Goal: Register for event/course

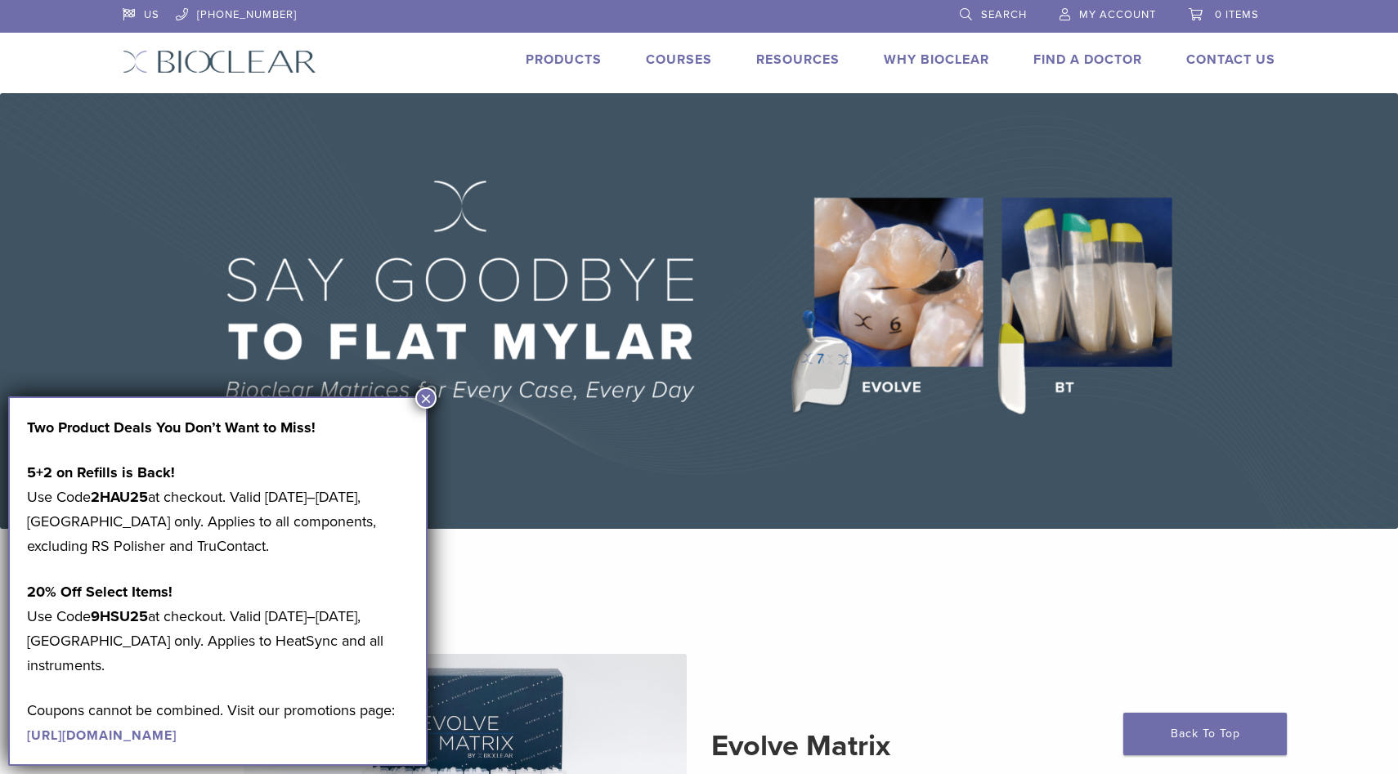
click at [428, 403] on button "×" at bounding box center [425, 398] width 21 height 21
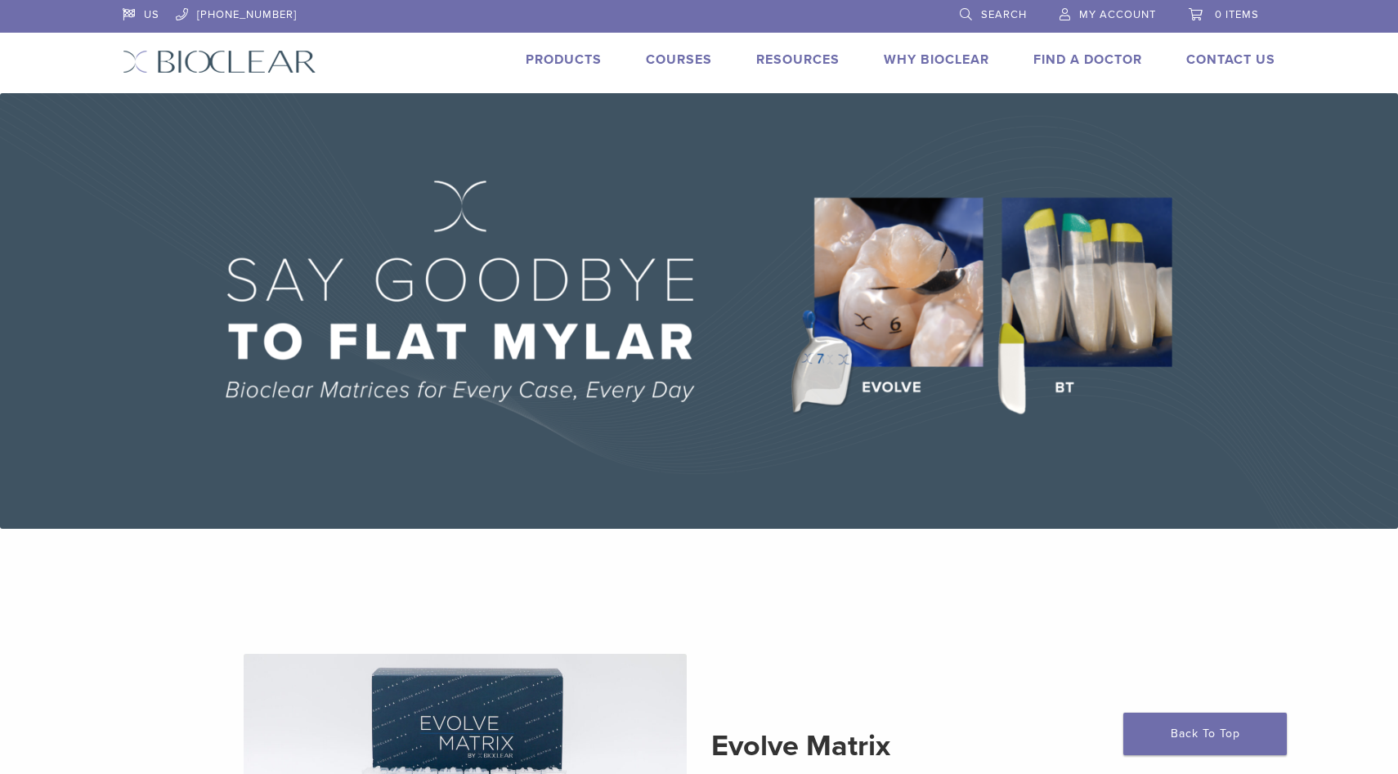
click at [558, 60] on link "Products" at bounding box center [564, 60] width 76 height 16
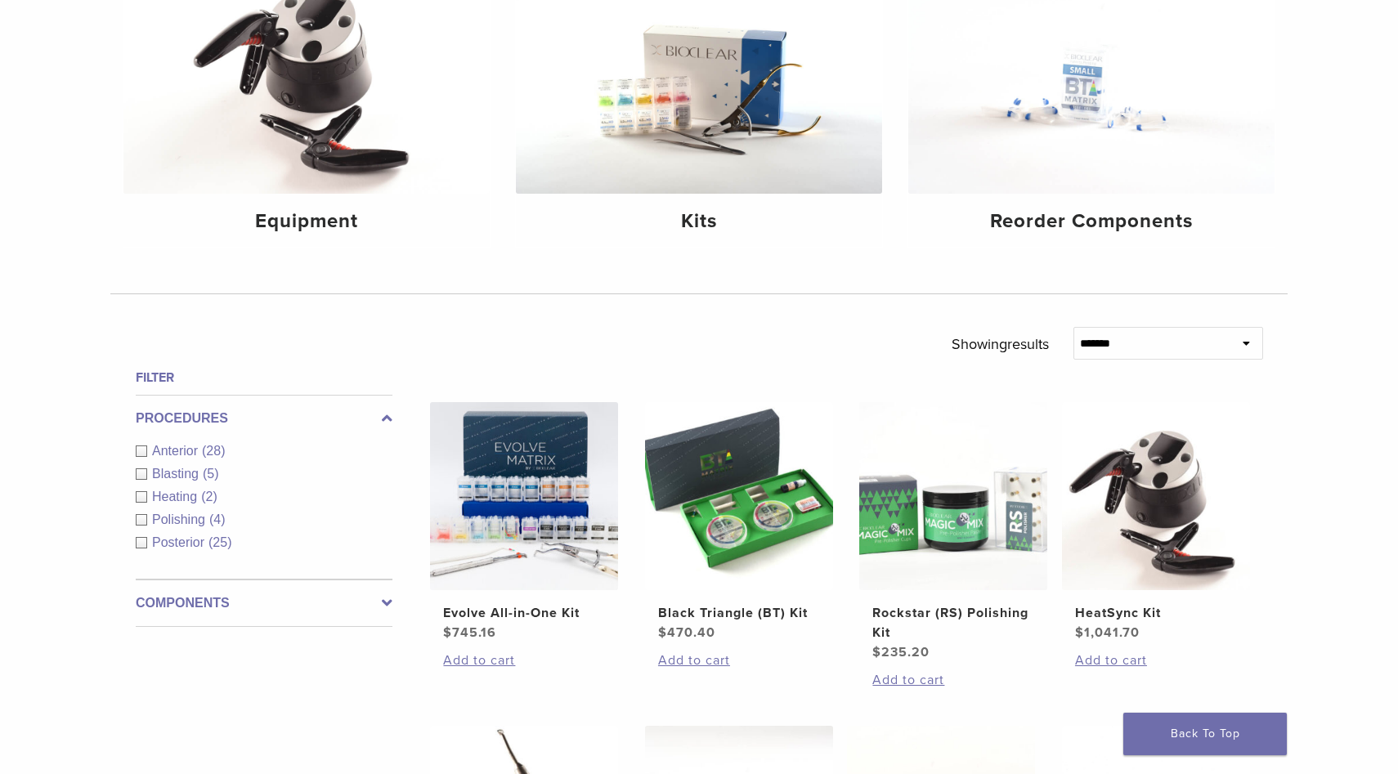
scroll to position [287, 0]
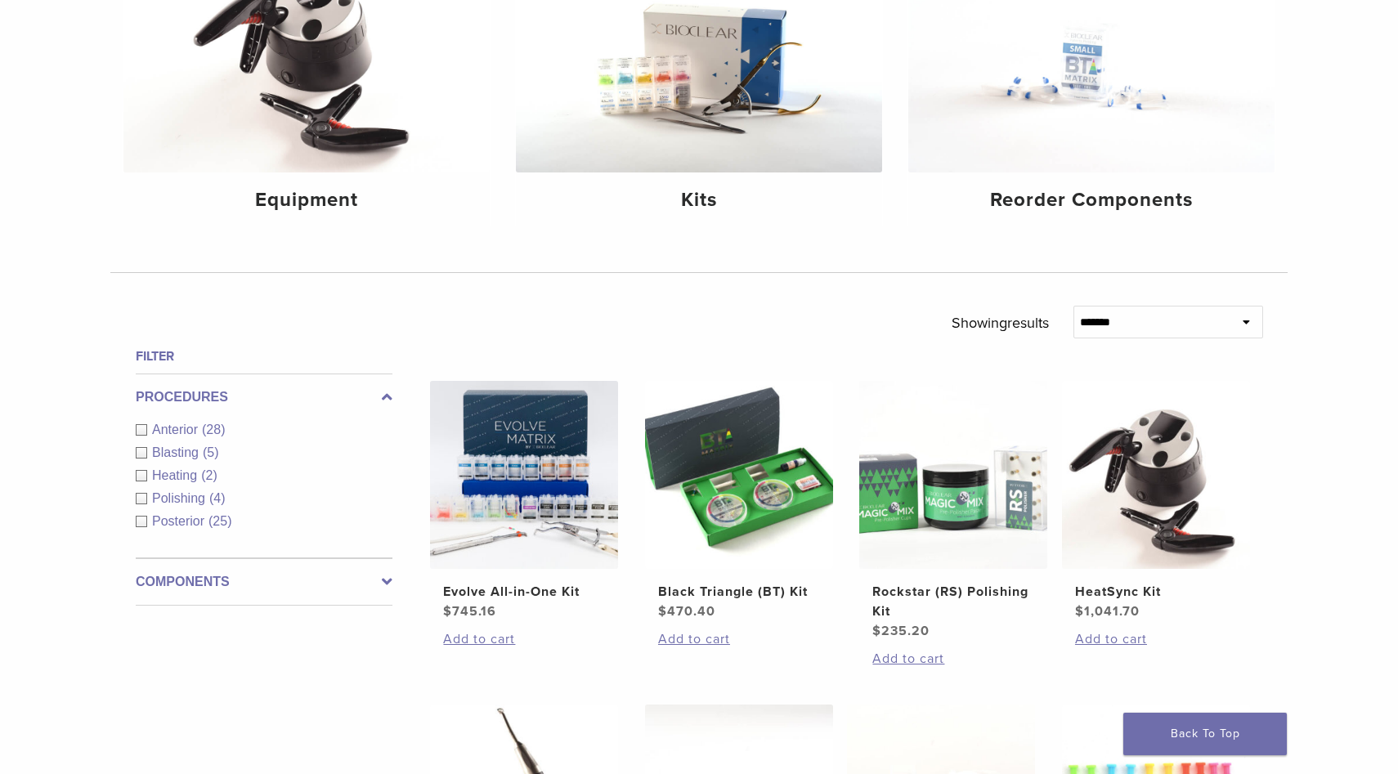
click at [140, 429] on div "Anterior (28)" at bounding box center [264, 430] width 257 height 20
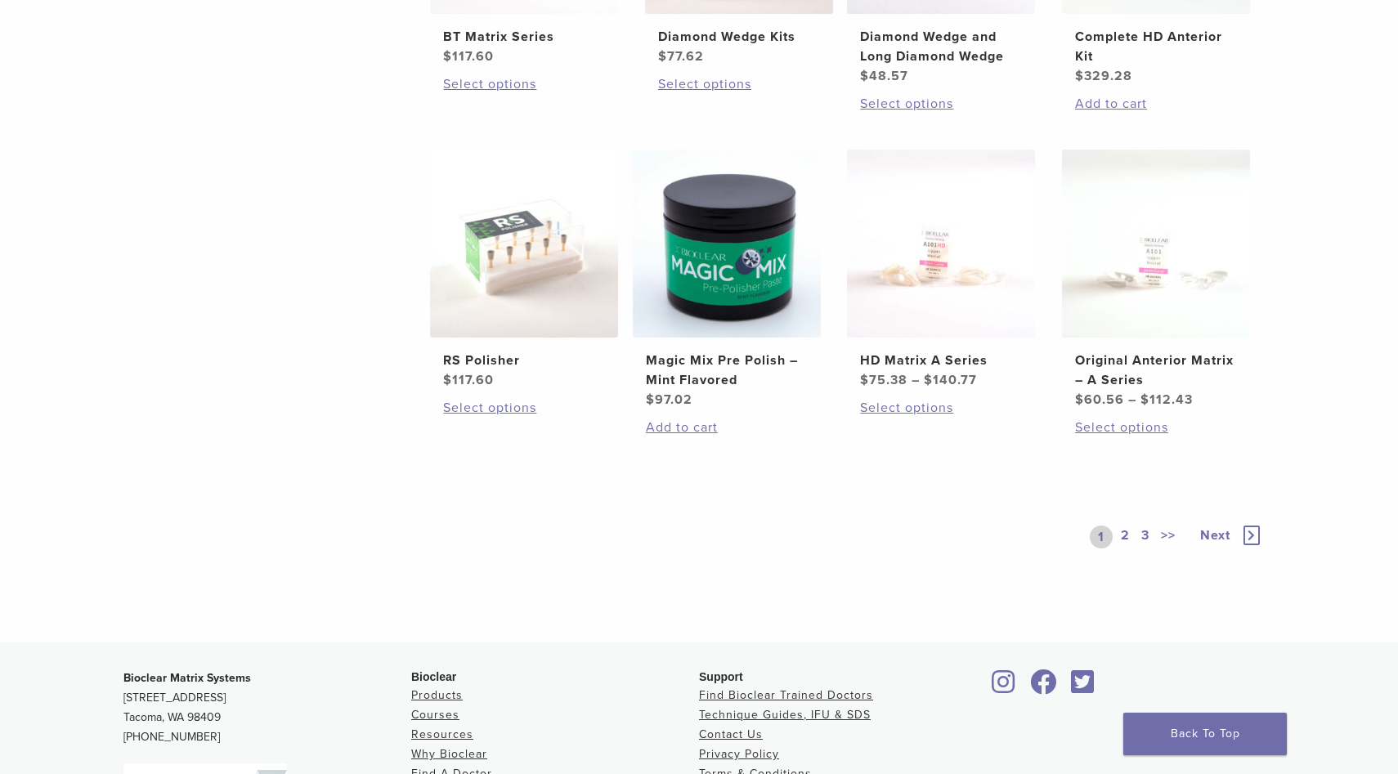
scroll to position [1168, 0]
click at [1122, 537] on link "2" at bounding box center [1126, 535] width 16 height 23
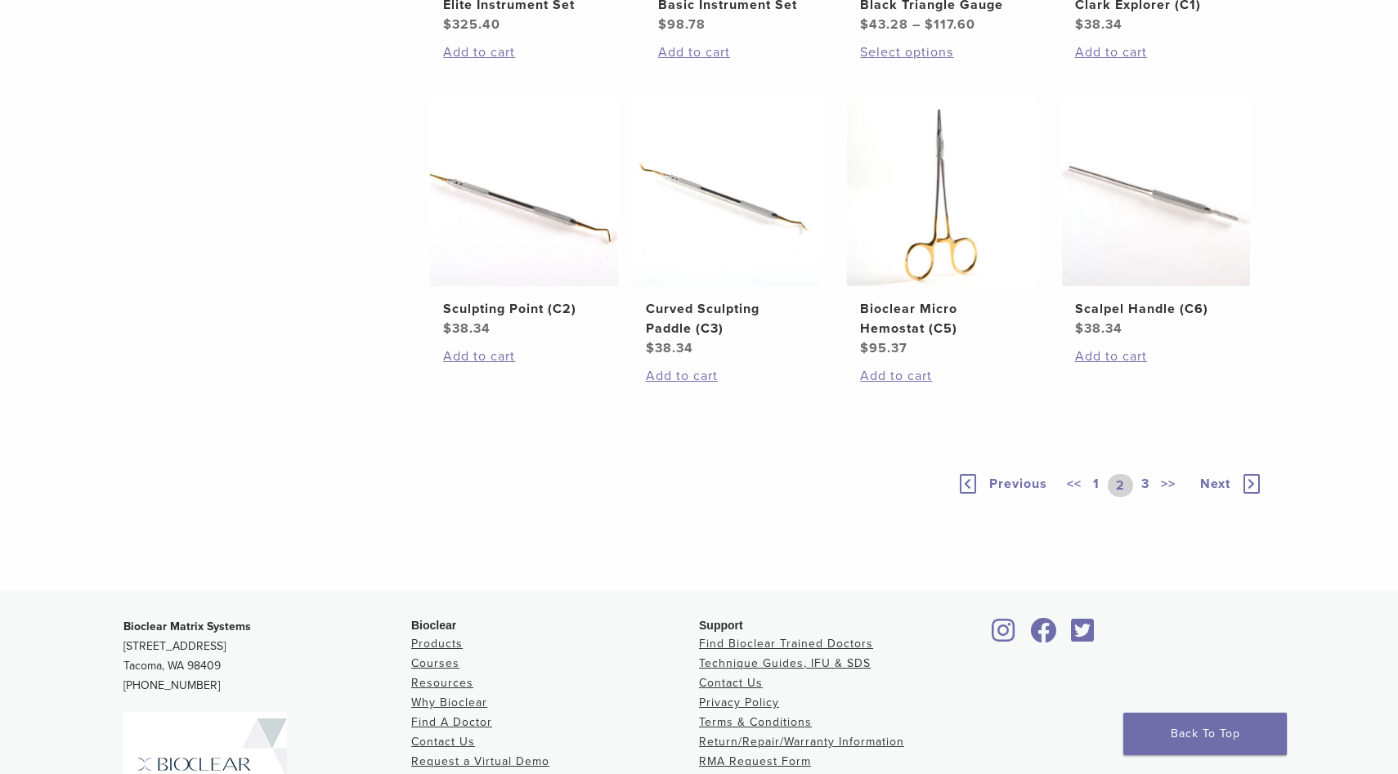
scroll to position [1016, 0]
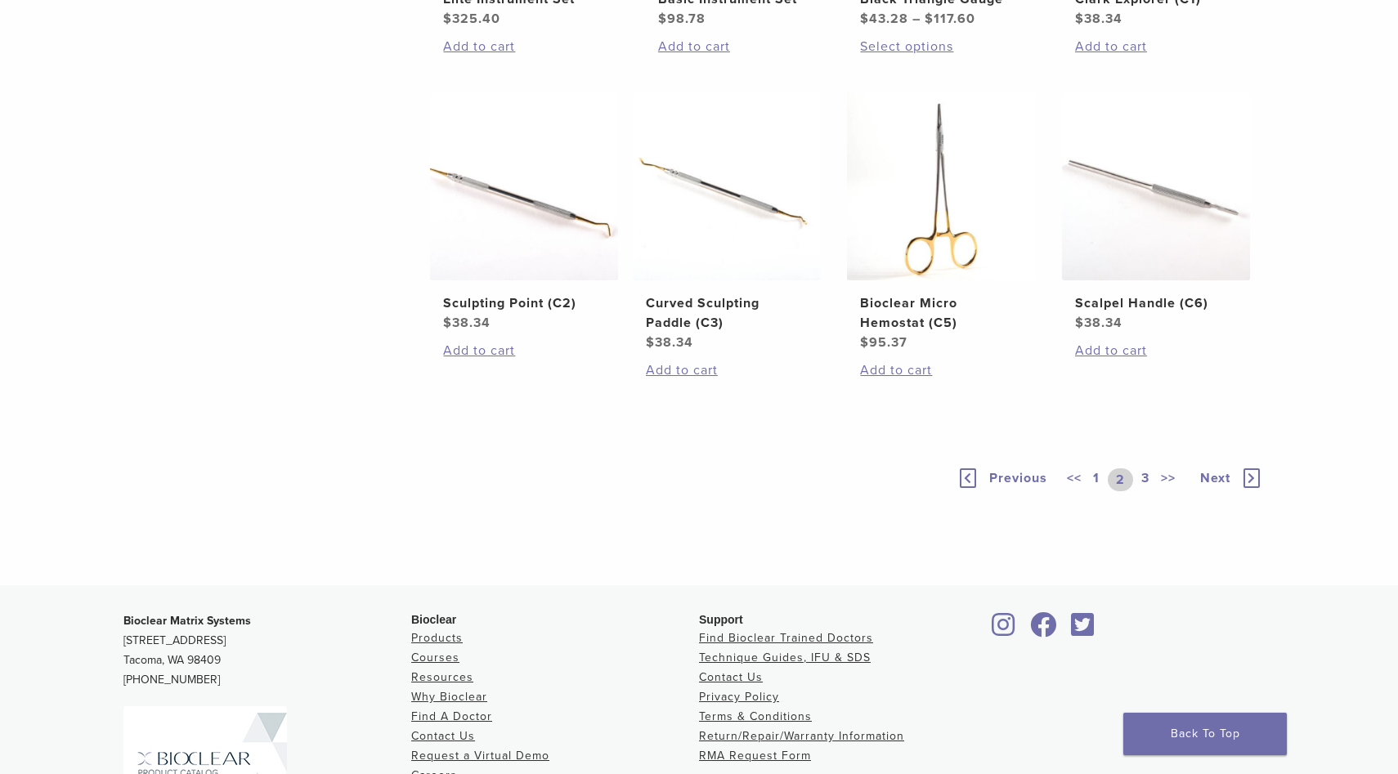
click at [1149, 491] on link "3" at bounding box center [1145, 480] width 15 height 23
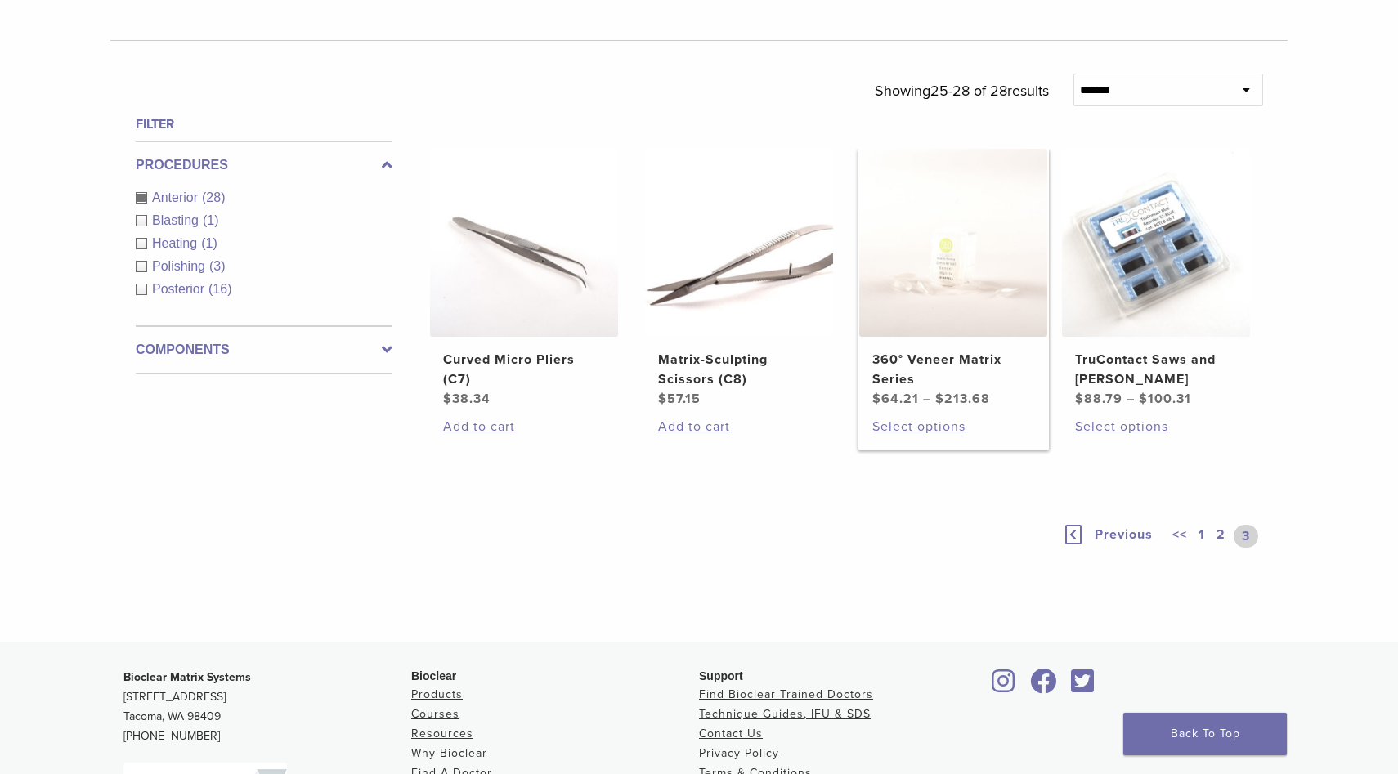
scroll to position [522, 0]
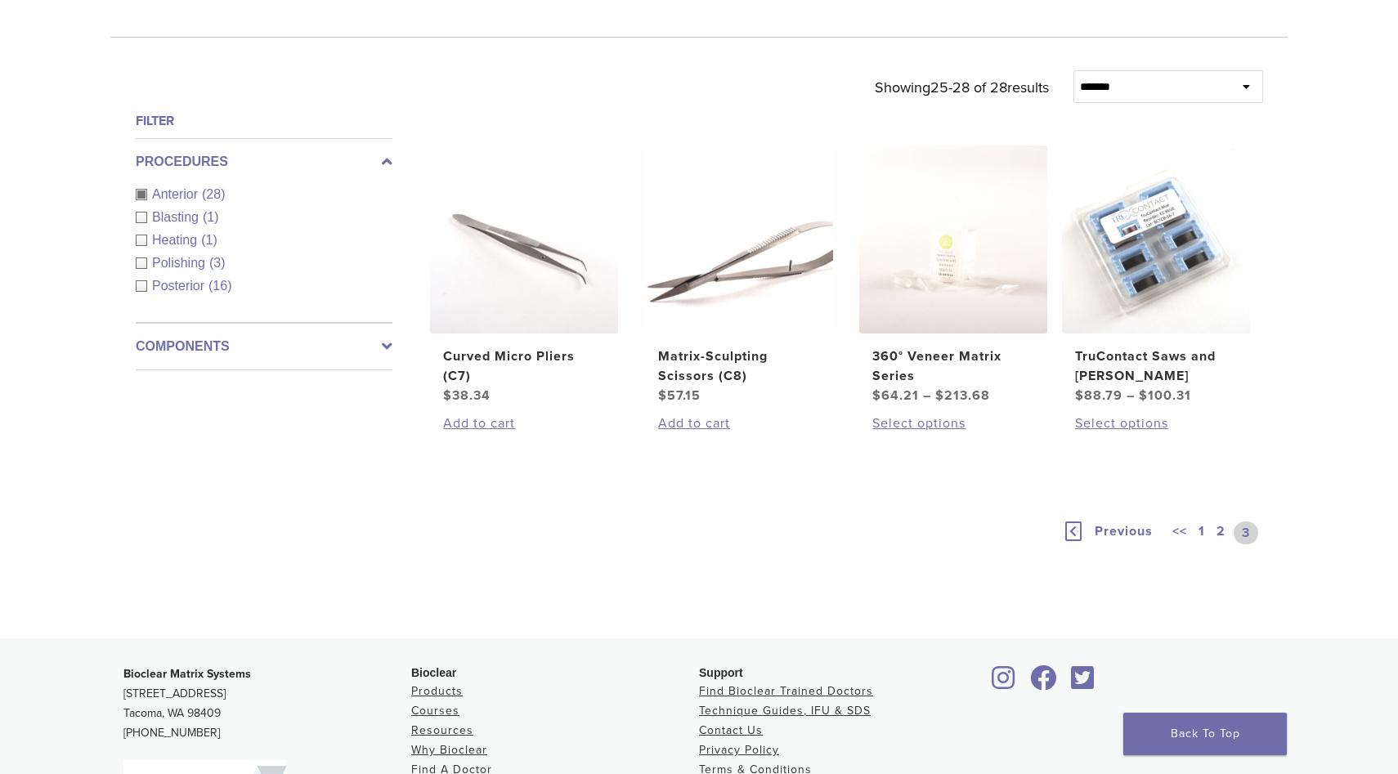
click at [1201, 528] on link "1" at bounding box center [1201, 533] width 13 height 23
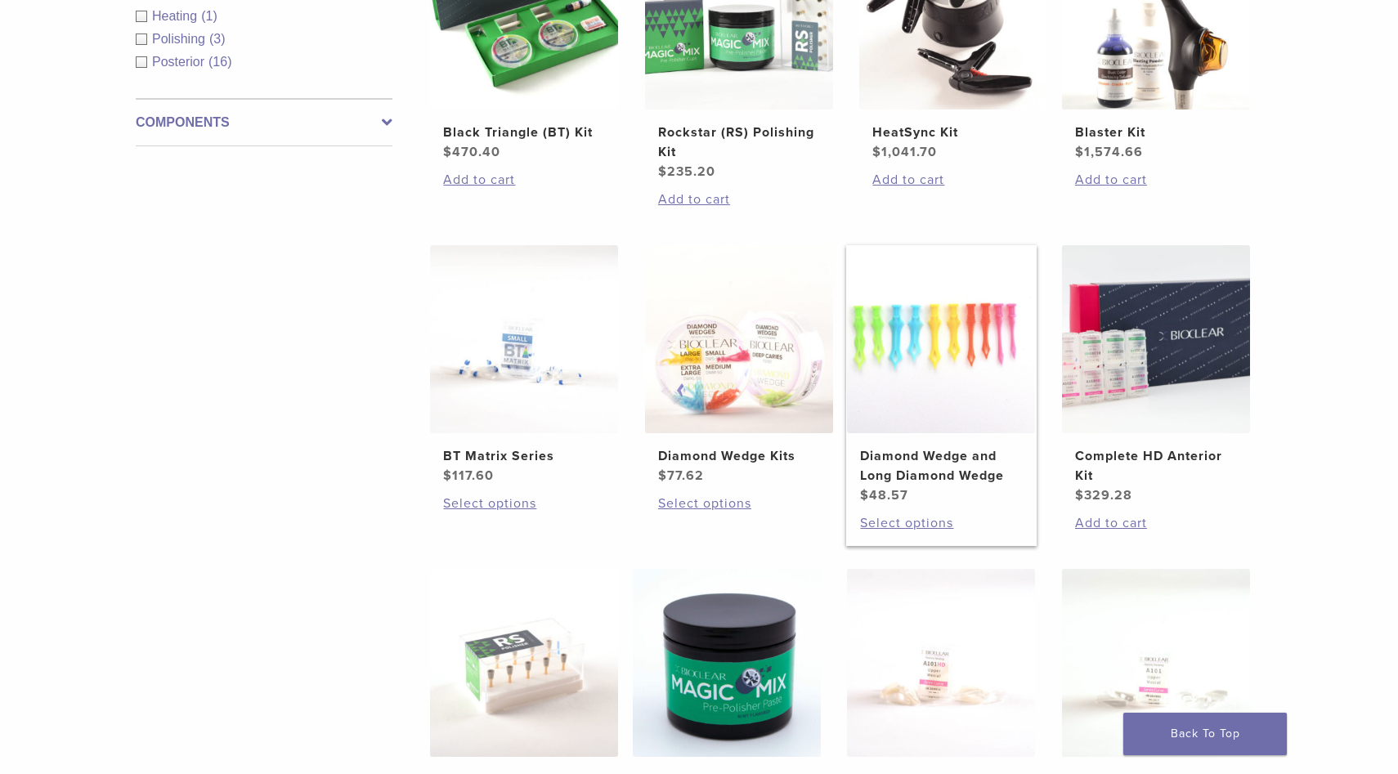
scroll to position [751, 0]
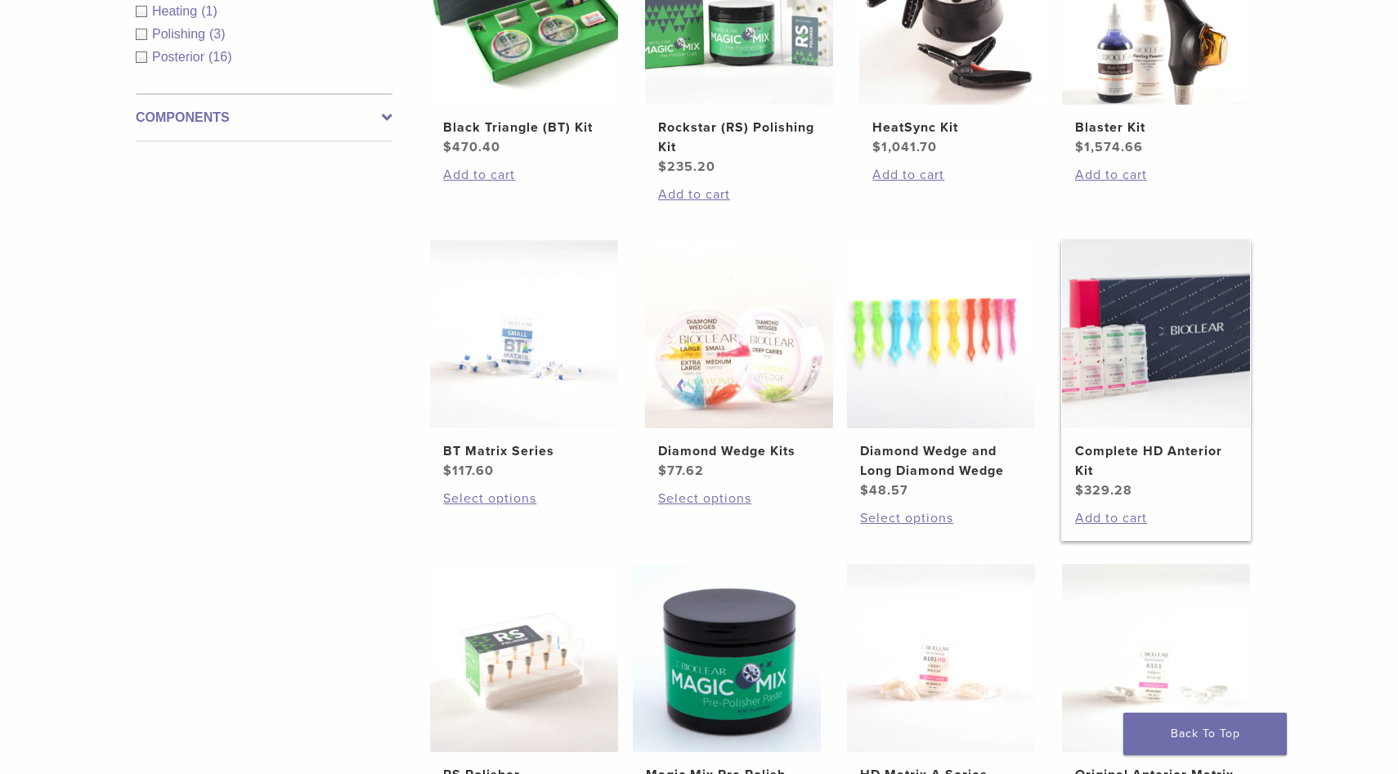
click at [1174, 392] on img at bounding box center [1156, 334] width 188 height 188
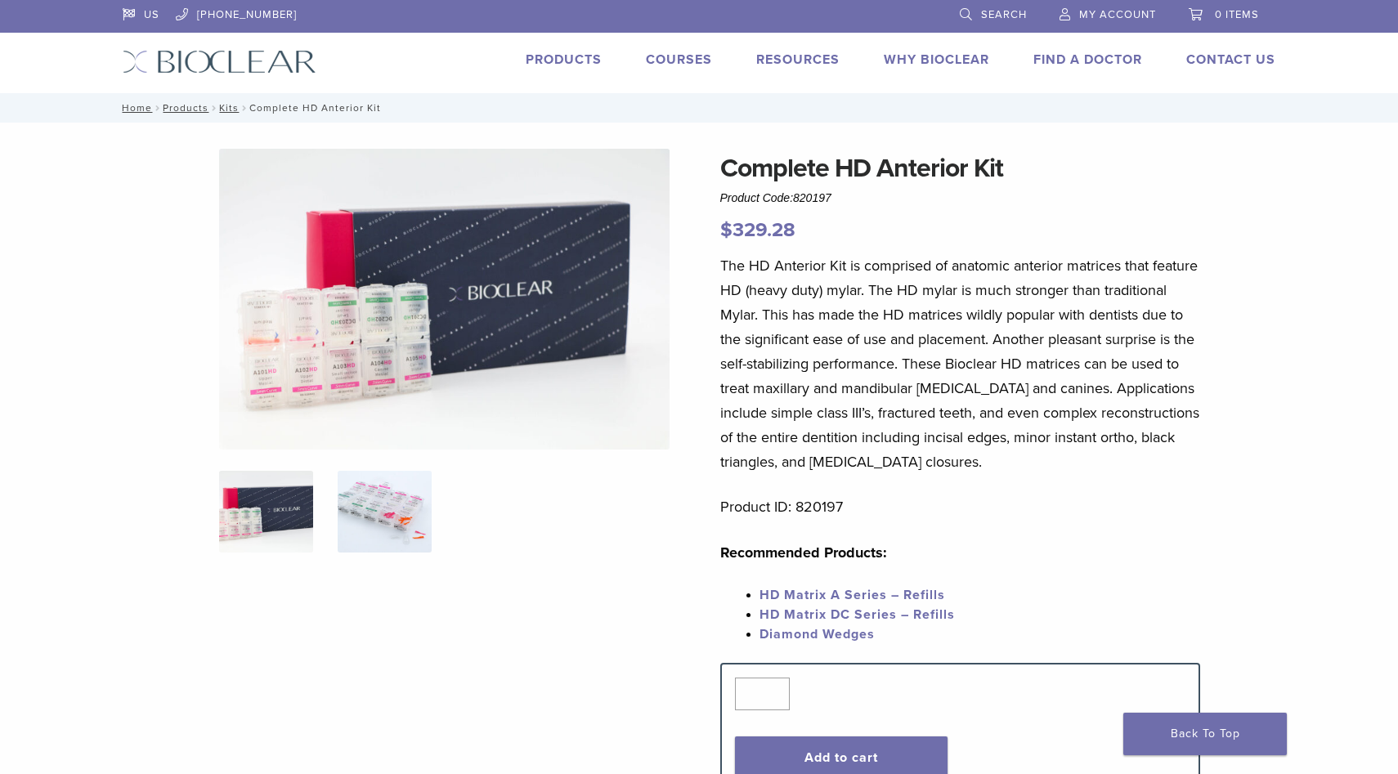
click at [370, 504] on img at bounding box center [385, 512] width 94 height 82
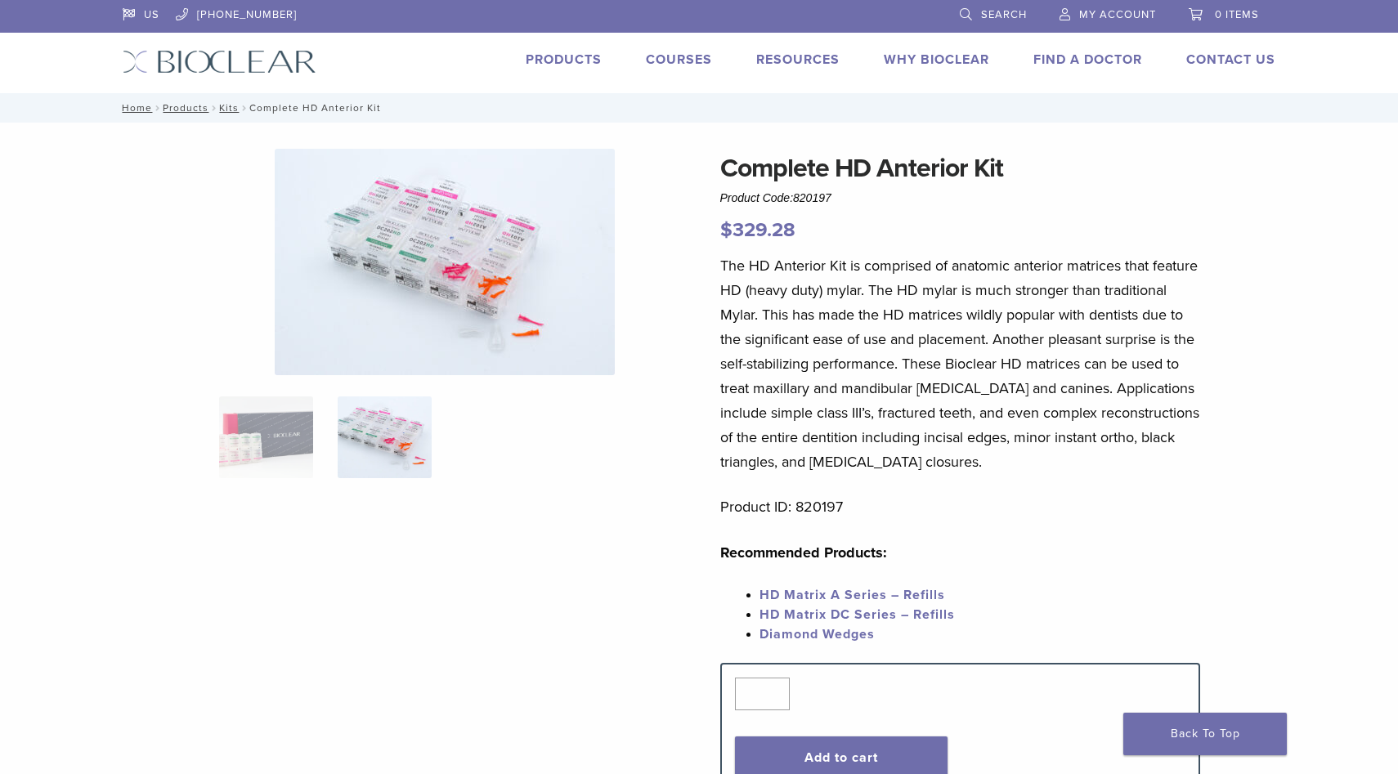
click at [464, 243] on img at bounding box center [445, 262] width 340 height 226
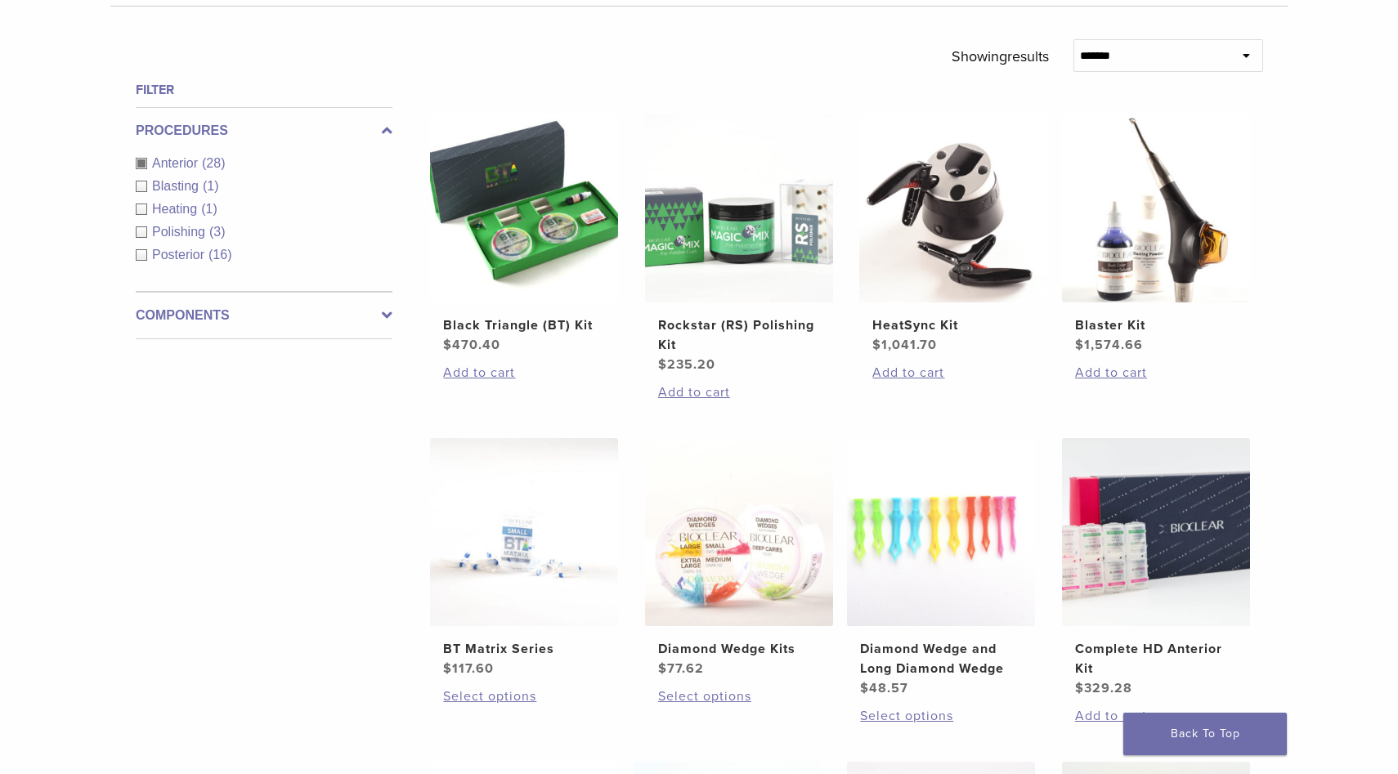
scroll to position [554, 0]
click at [520, 229] on img at bounding box center [524, 208] width 188 height 188
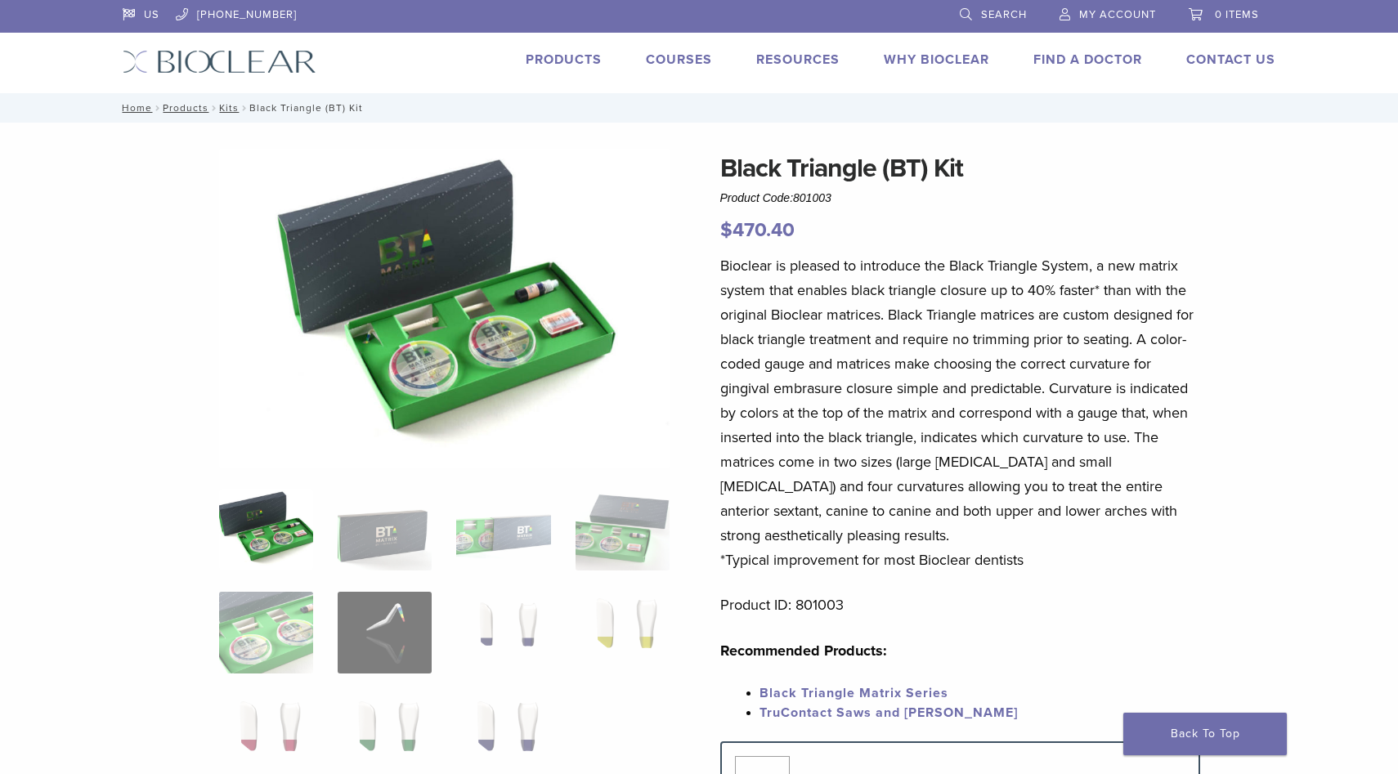
click at [505, 325] on img at bounding box center [444, 308] width 451 height 319
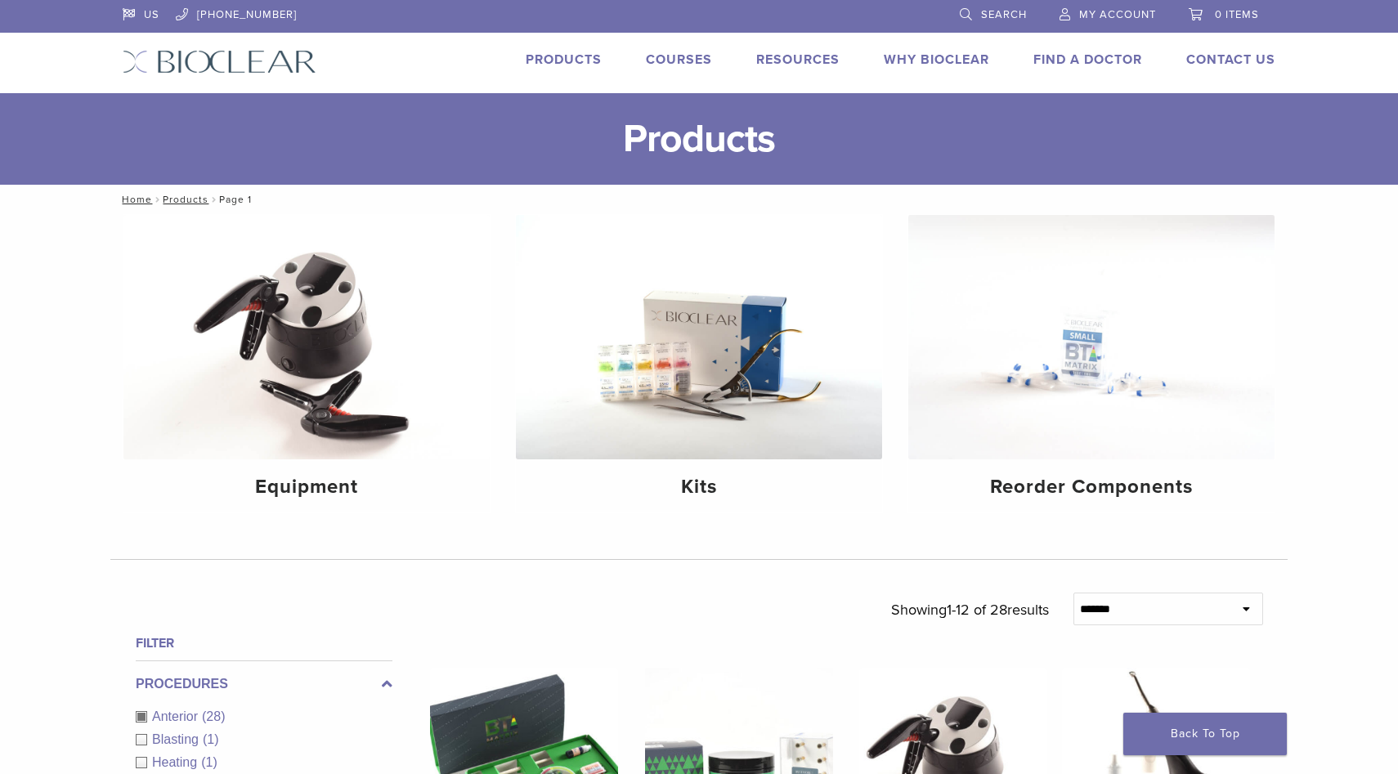
scroll to position [554, 0]
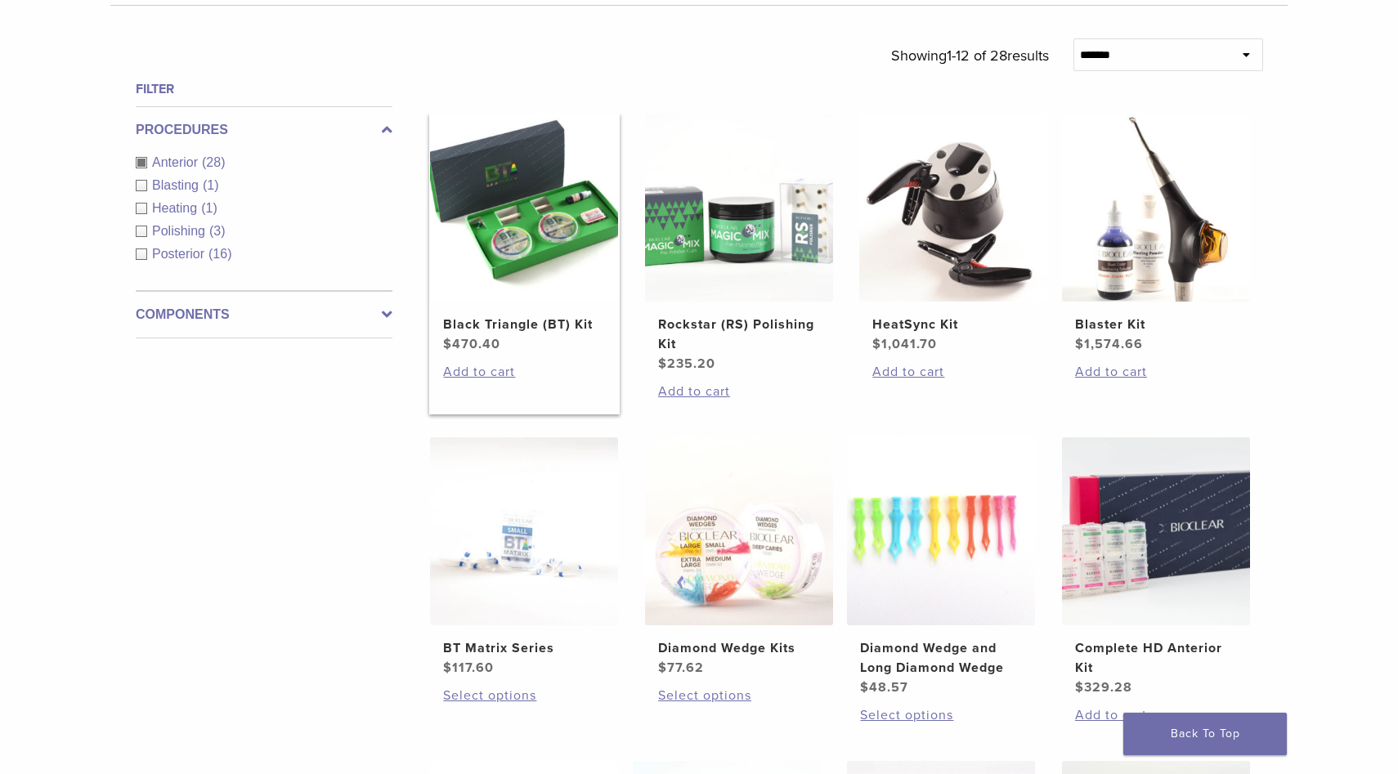
click at [557, 241] on img at bounding box center [524, 208] width 188 height 188
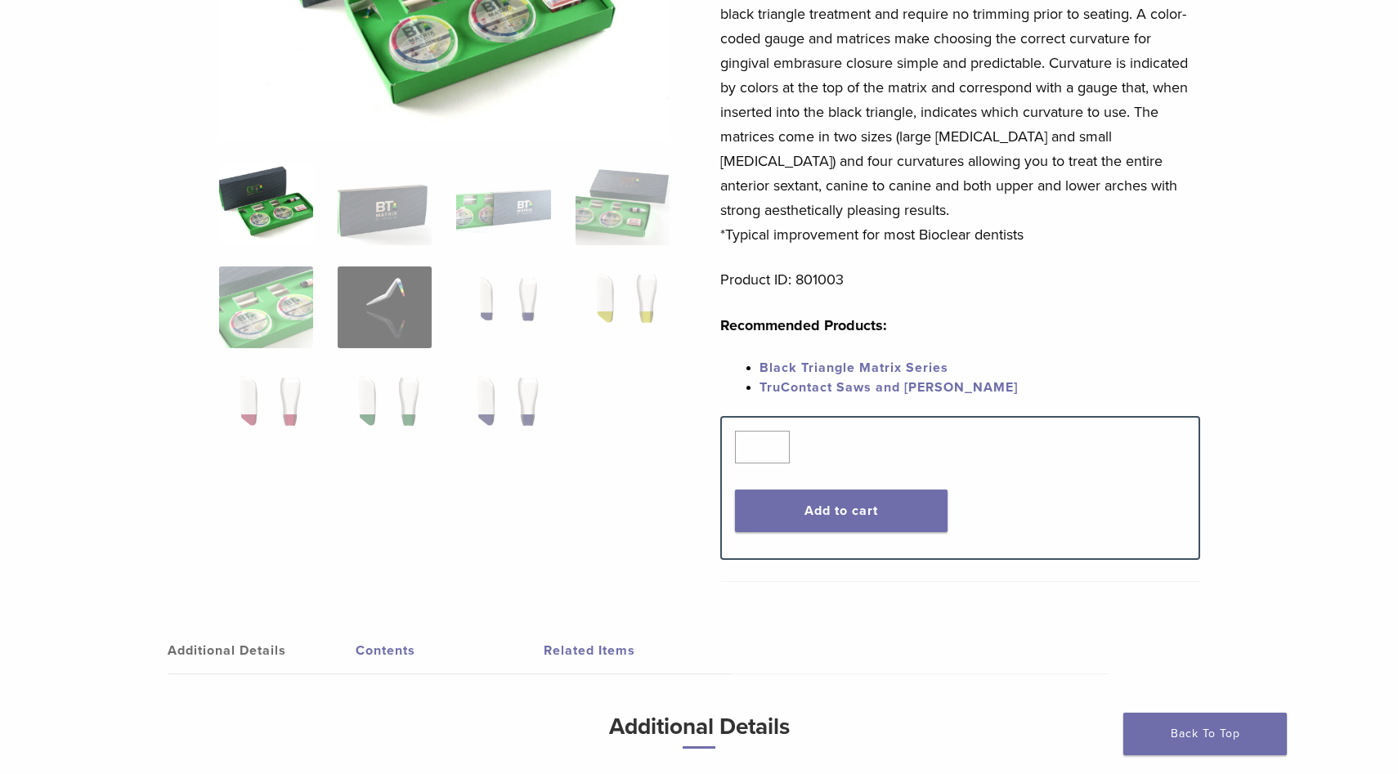
scroll to position [354, 0]
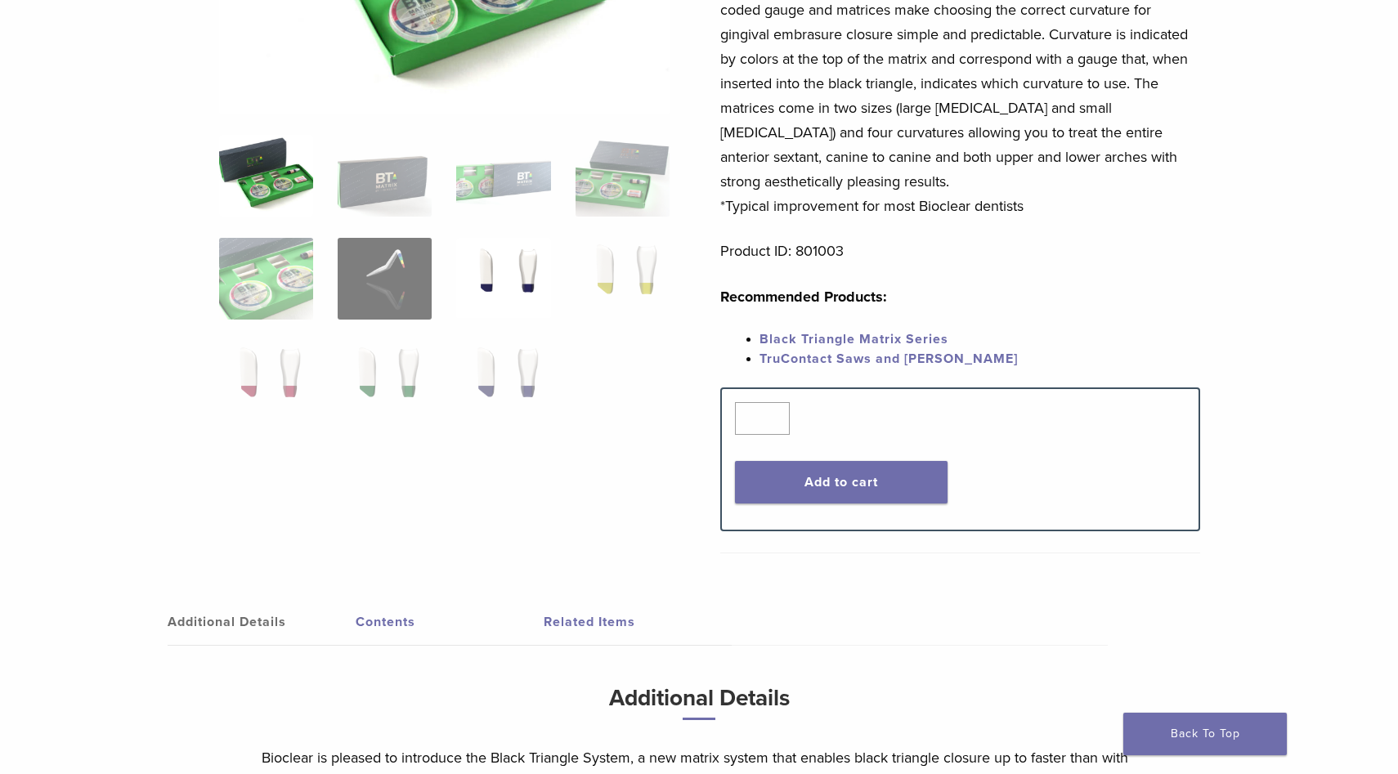
click at [491, 296] on img at bounding box center [503, 279] width 94 height 82
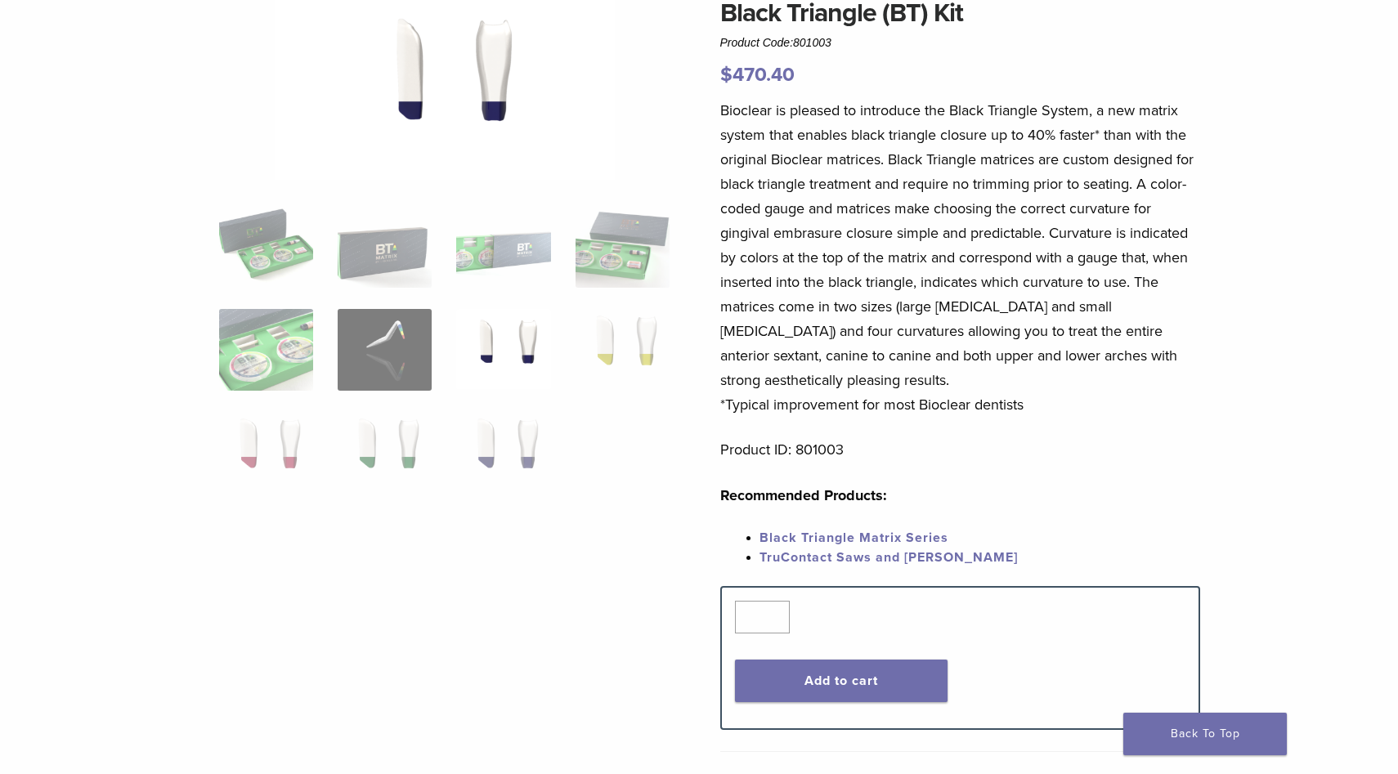
scroll to position [0, 0]
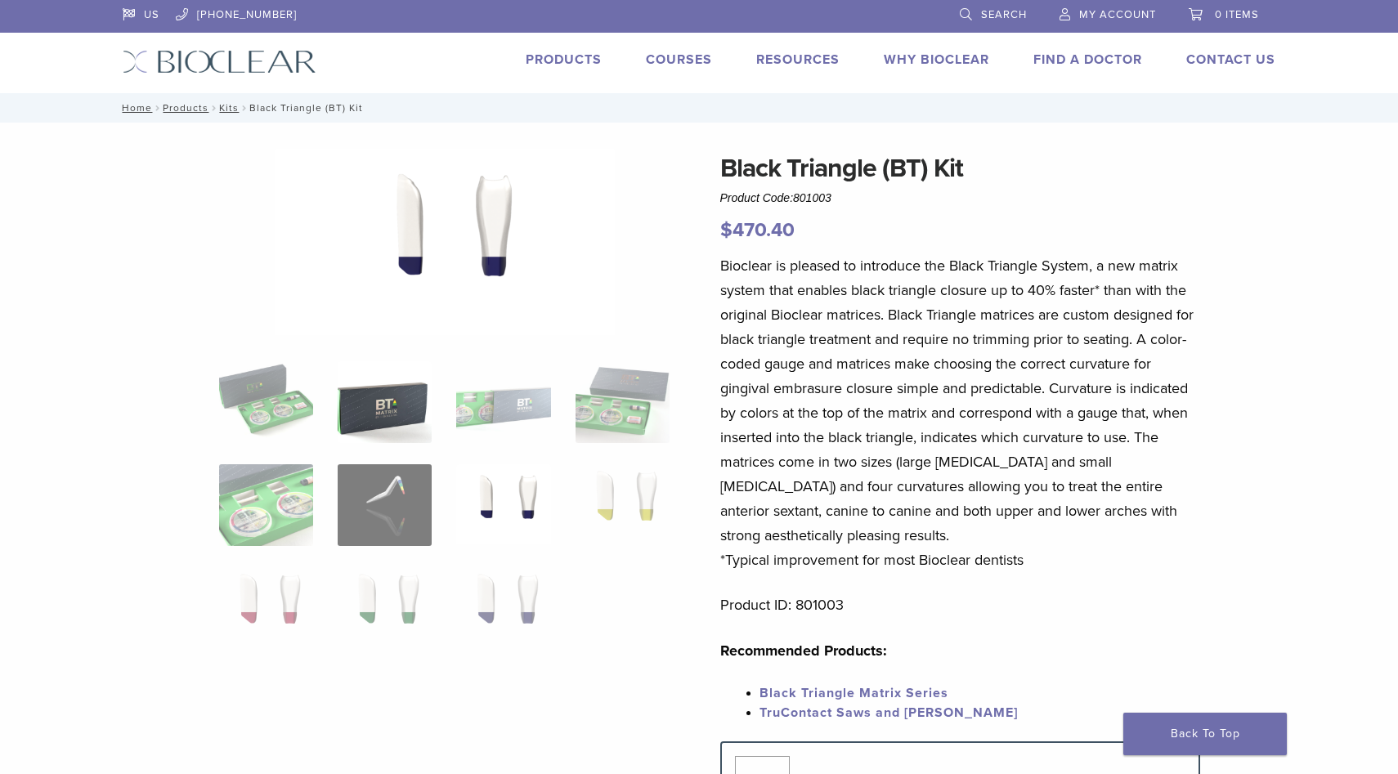
click at [386, 410] on img at bounding box center [385, 402] width 94 height 82
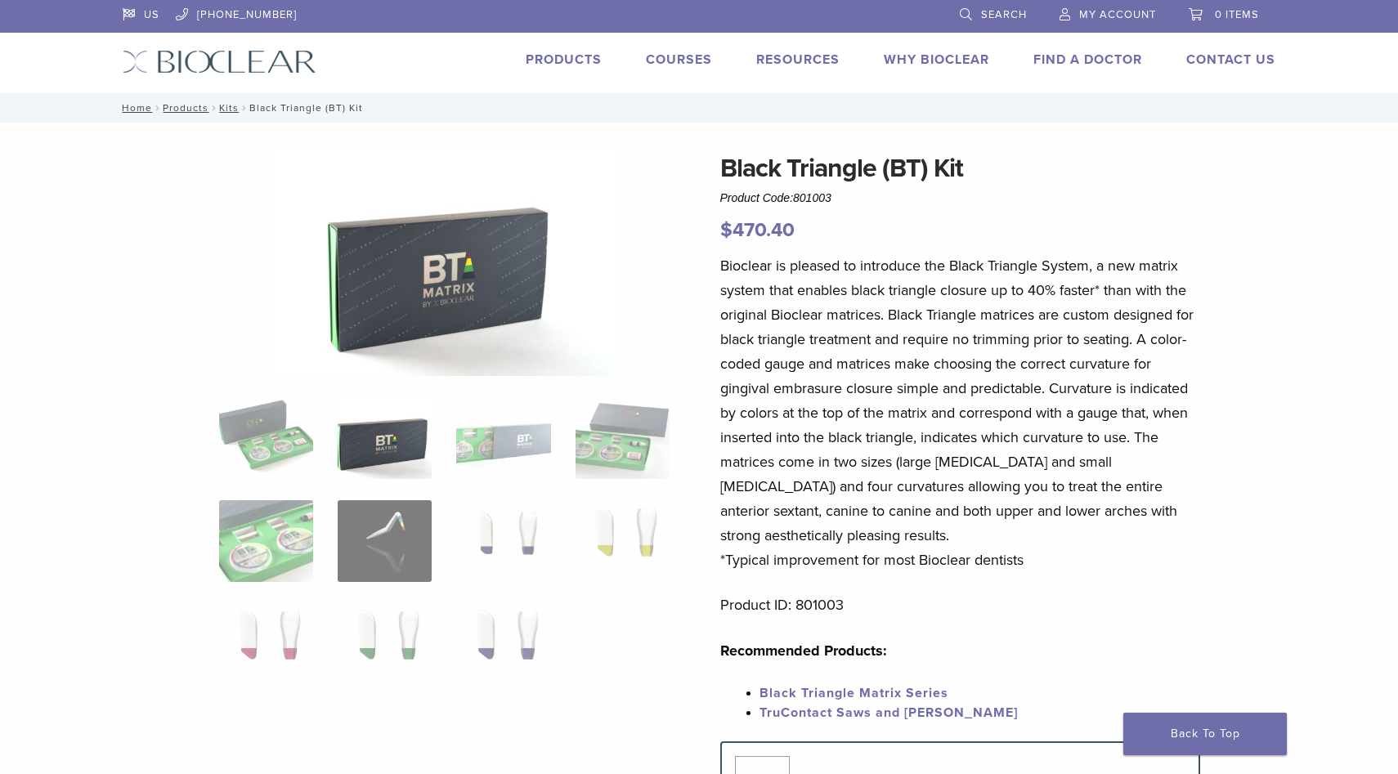
click at [446, 428] on ol at bounding box center [445, 551] width 476 height 309
click at [500, 435] on img at bounding box center [503, 438] width 94 height 82
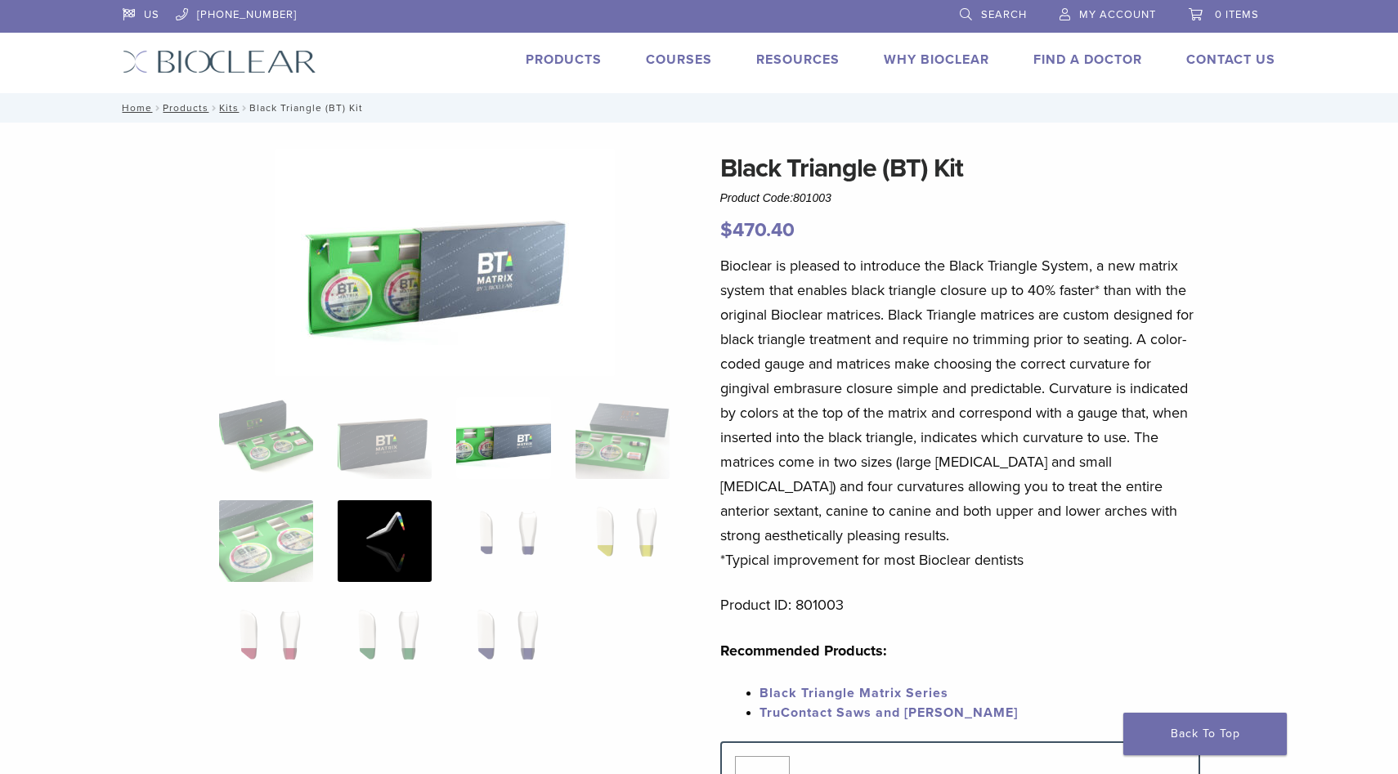
click at [414, 523] on img at bounding box center [385, 541] width 94 height 82
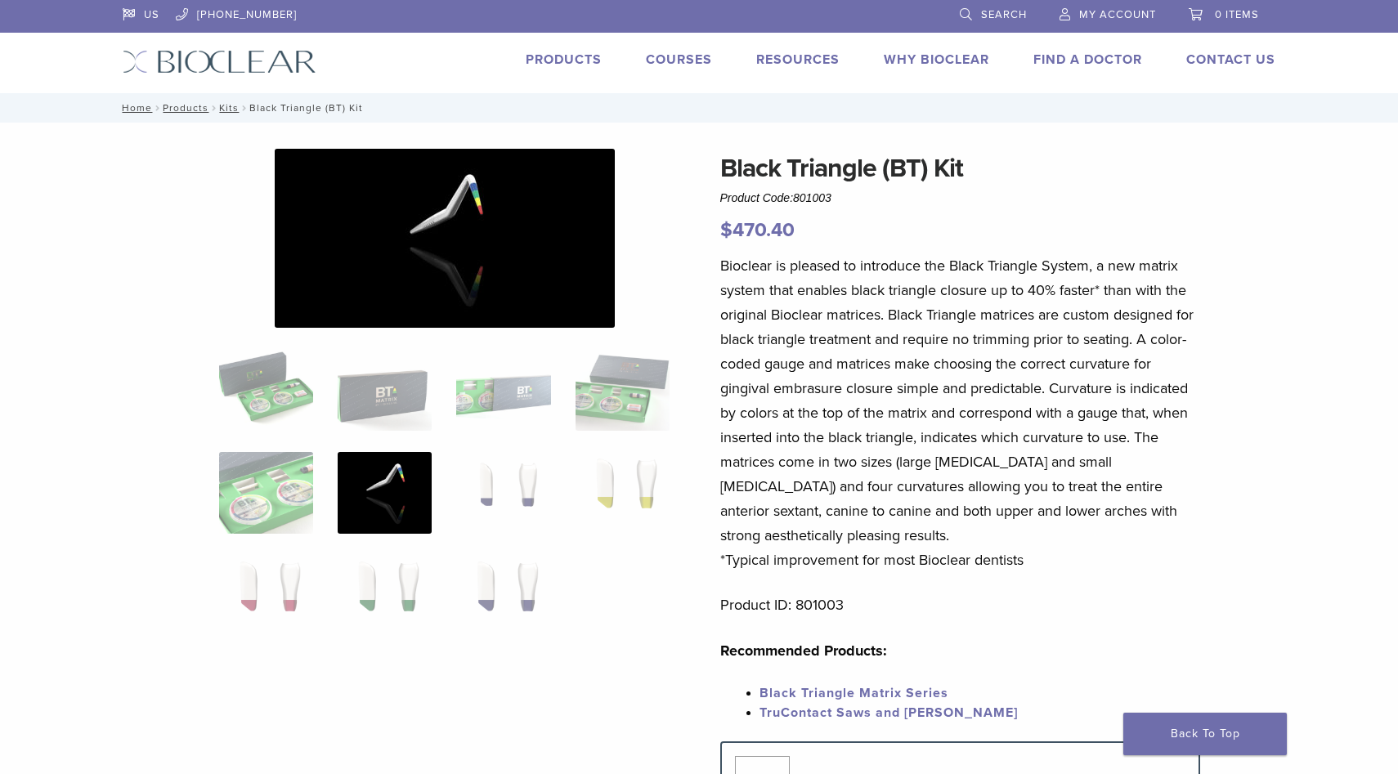
click at [320, 525] on ol at bounding box center [445, 503] width 476 height 309
click at [294, 509] on img at bounding box center [266, 493] width 94 height 82
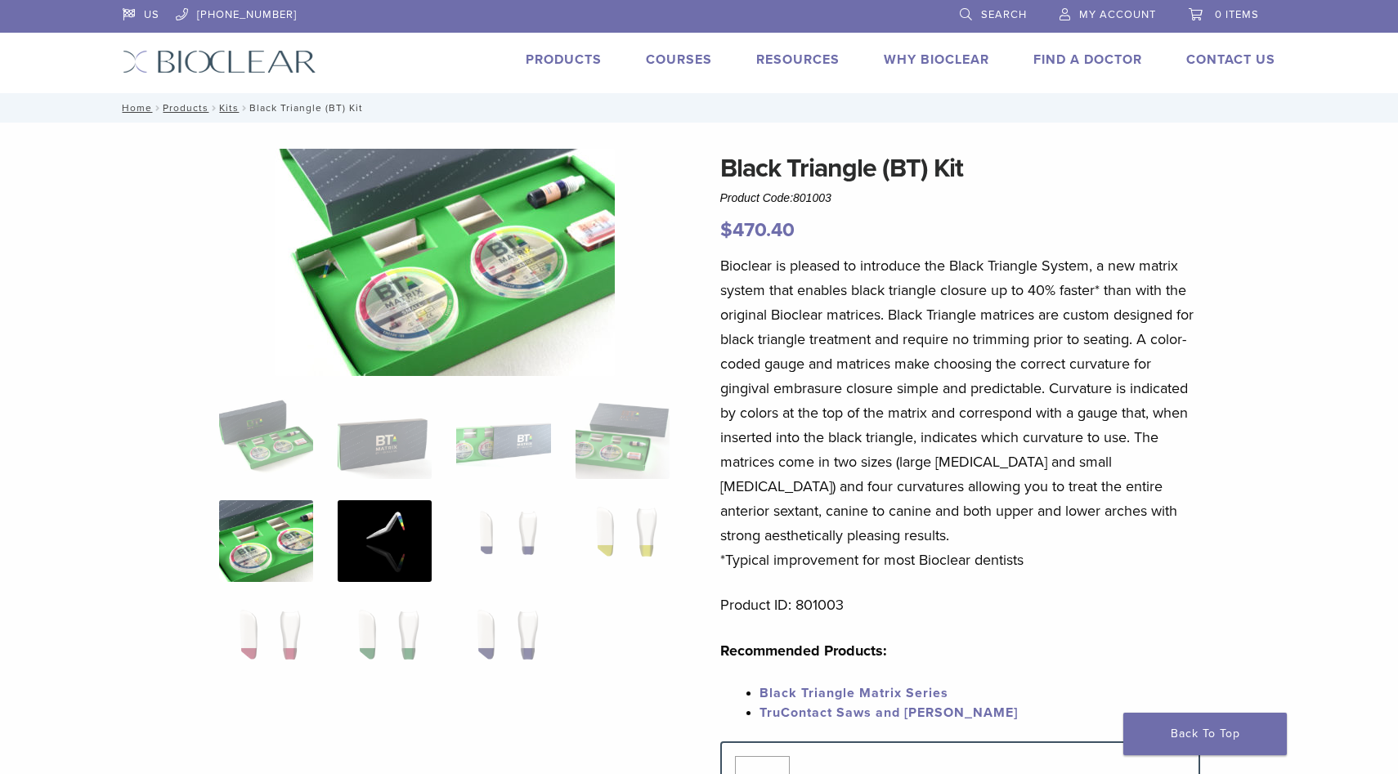
click at [400, 528] on img at bounding box center [385, 541] width 94 height 82
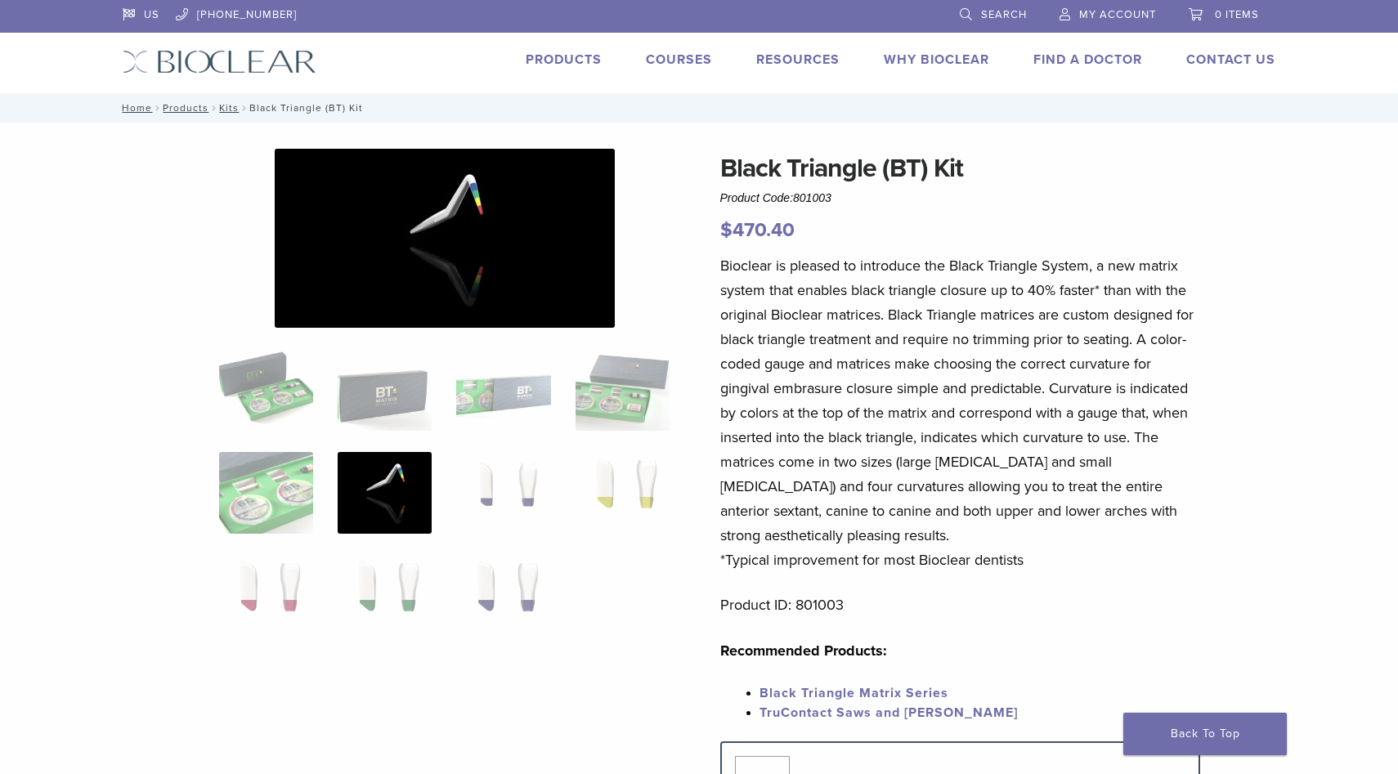
click at [680, 60] on link "Courses" at bounding box center [679, 60] width 66 height 16
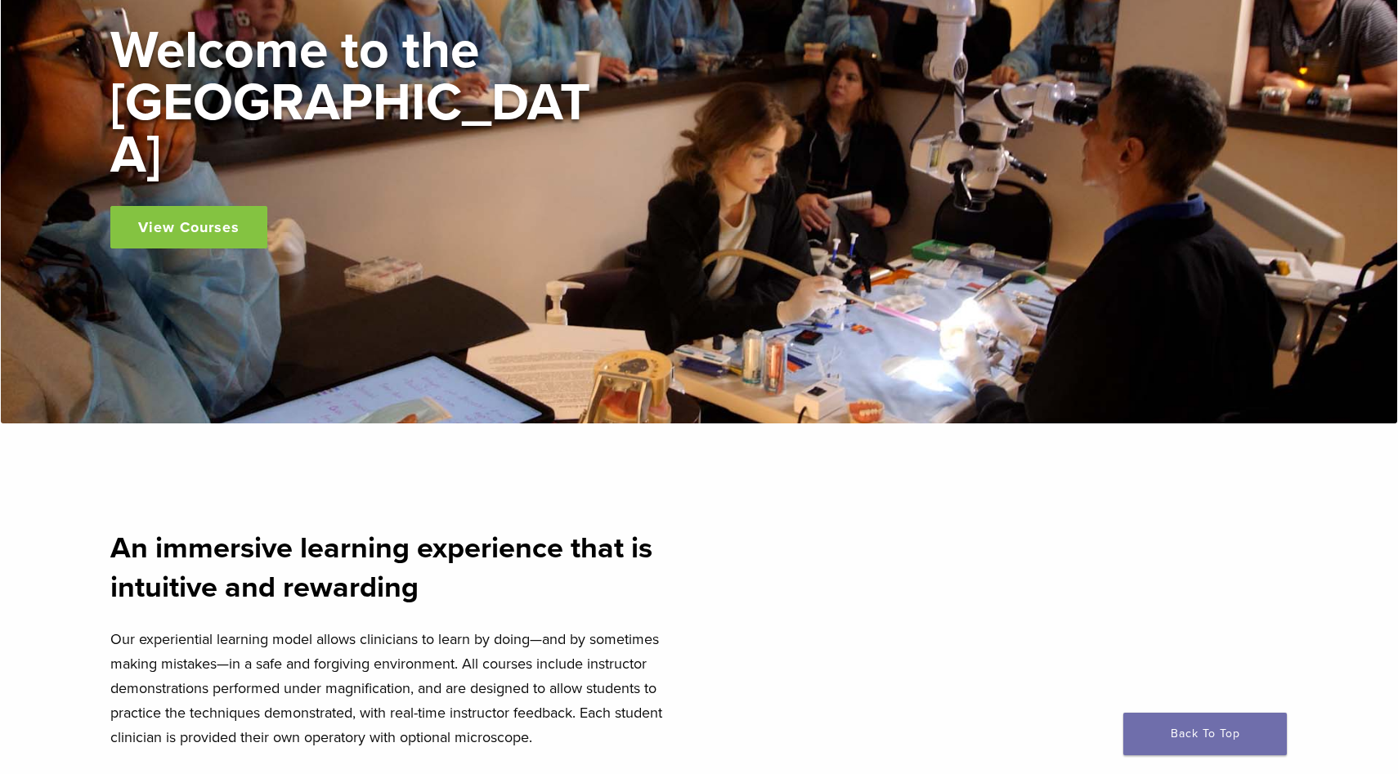
scroll to position [244, 0]
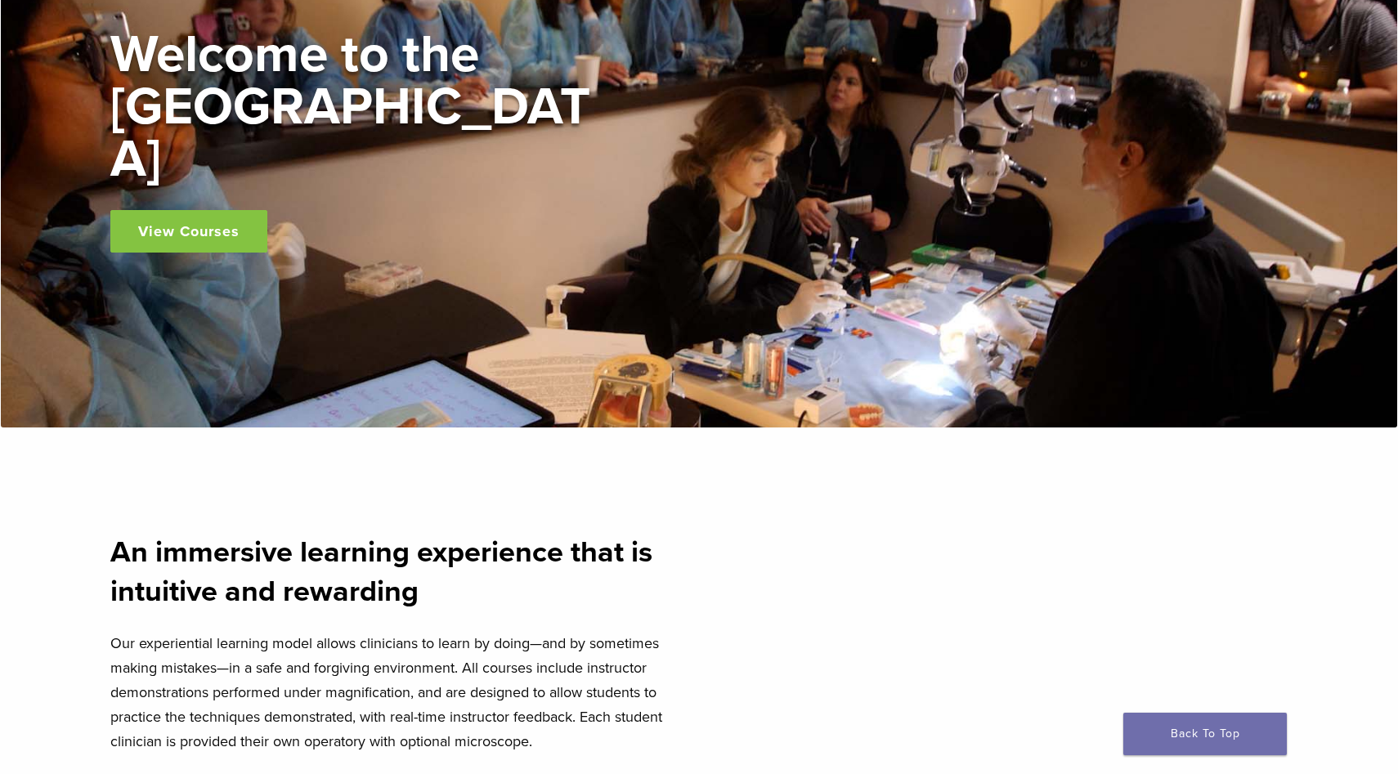
click at [220, 210] on link "View Courses" at bounding box center [188, 231] width 157 height 43
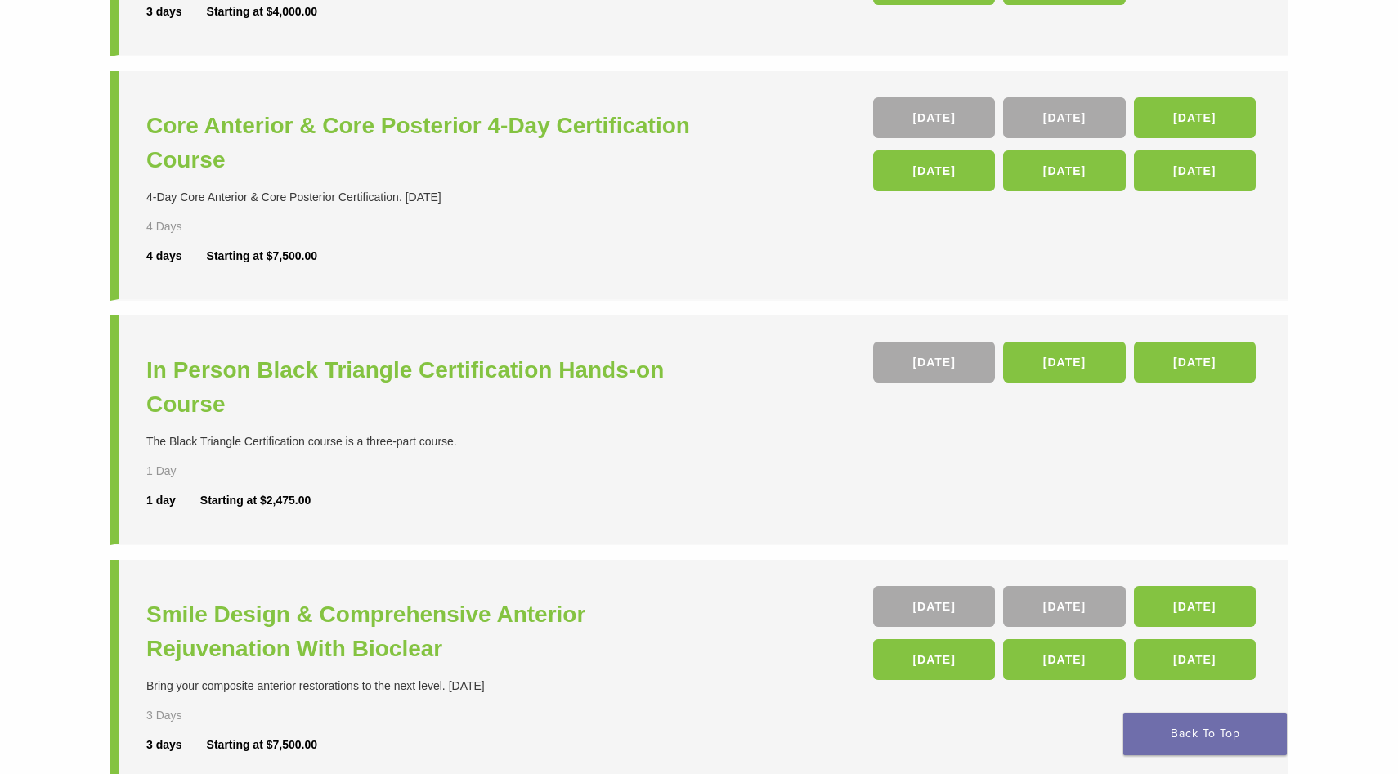
scroll to position [360, 0]
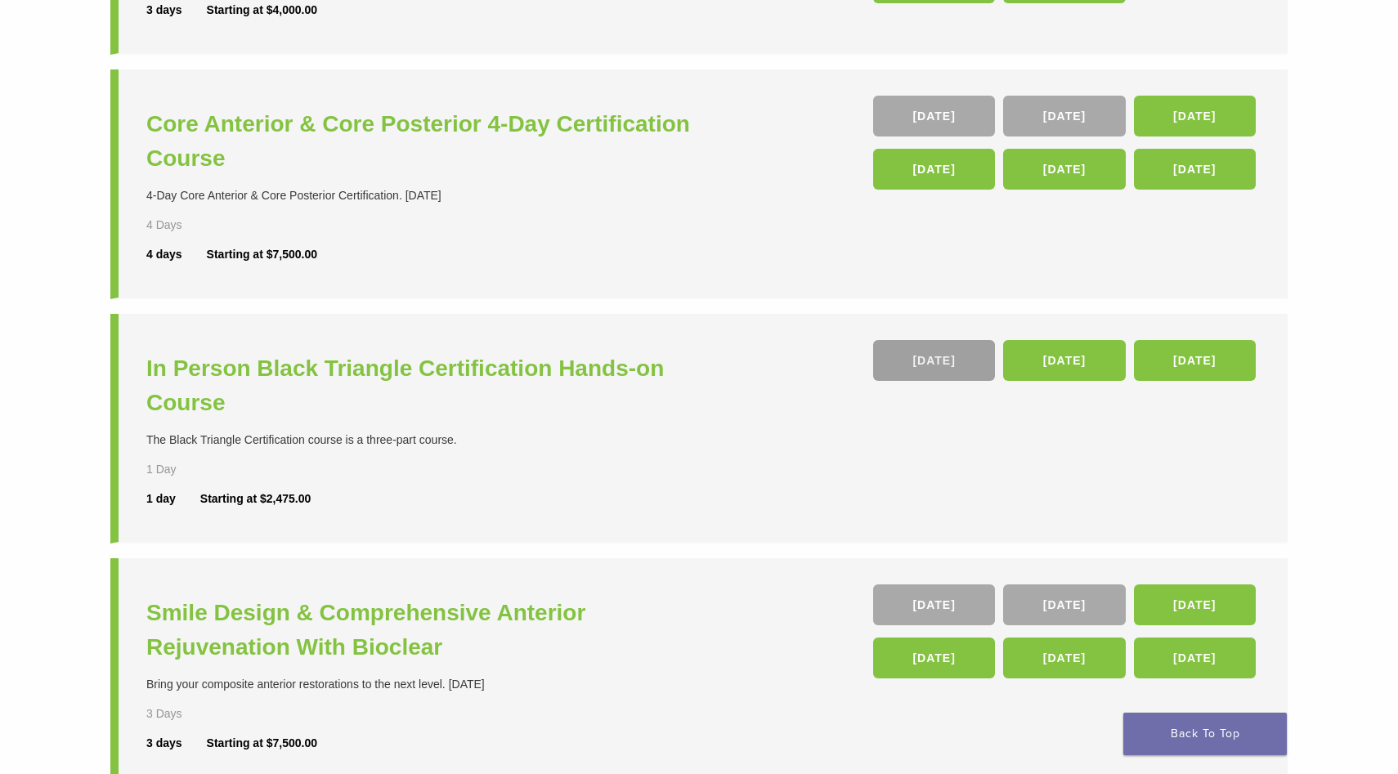
click at [945, 366] on link "[DATE]" at bounding box center [934, 360] width 122 height 41
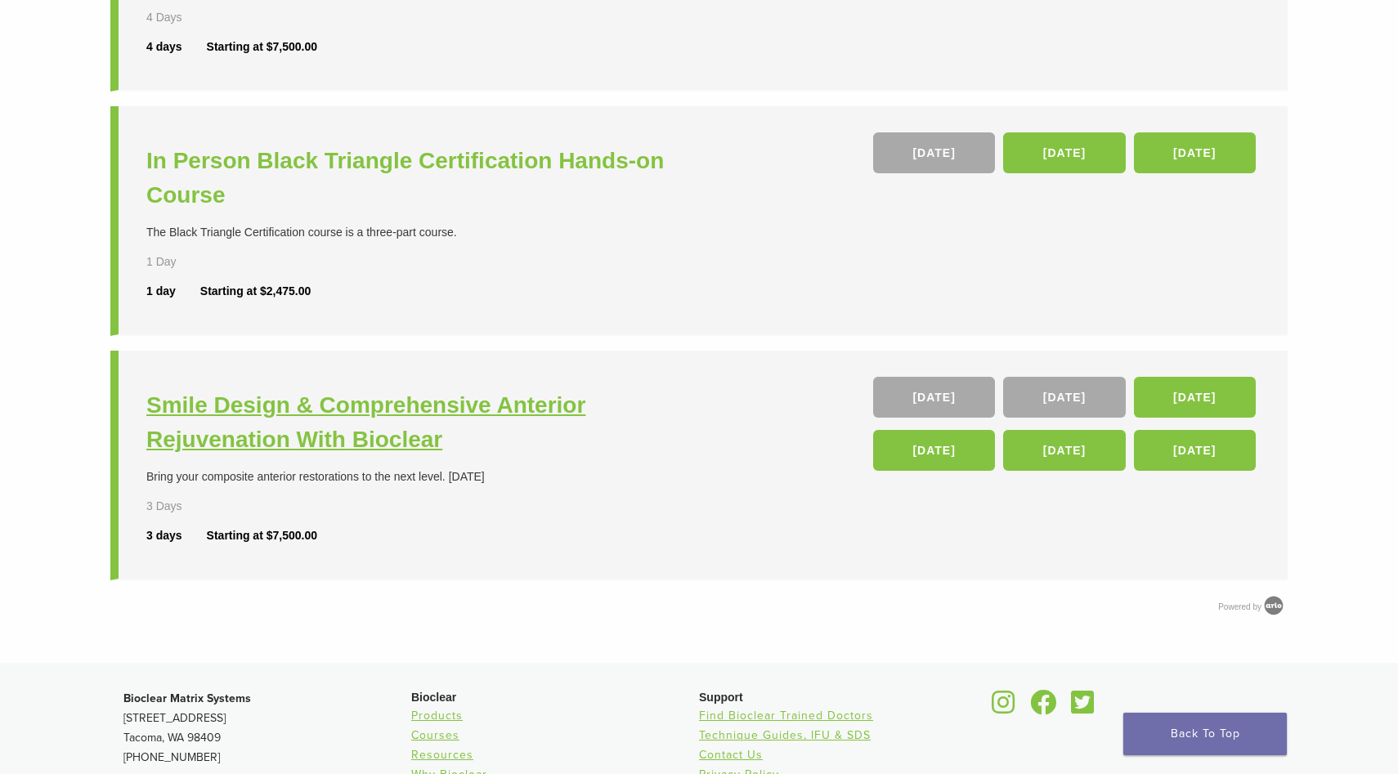
scroll to position [568, 0]
click at [383, 432] on h3 "Smile Design & Comprehensive Anterior Rejuvenation With Bioclear" at bounding box center [424, 422] width 557 height 69
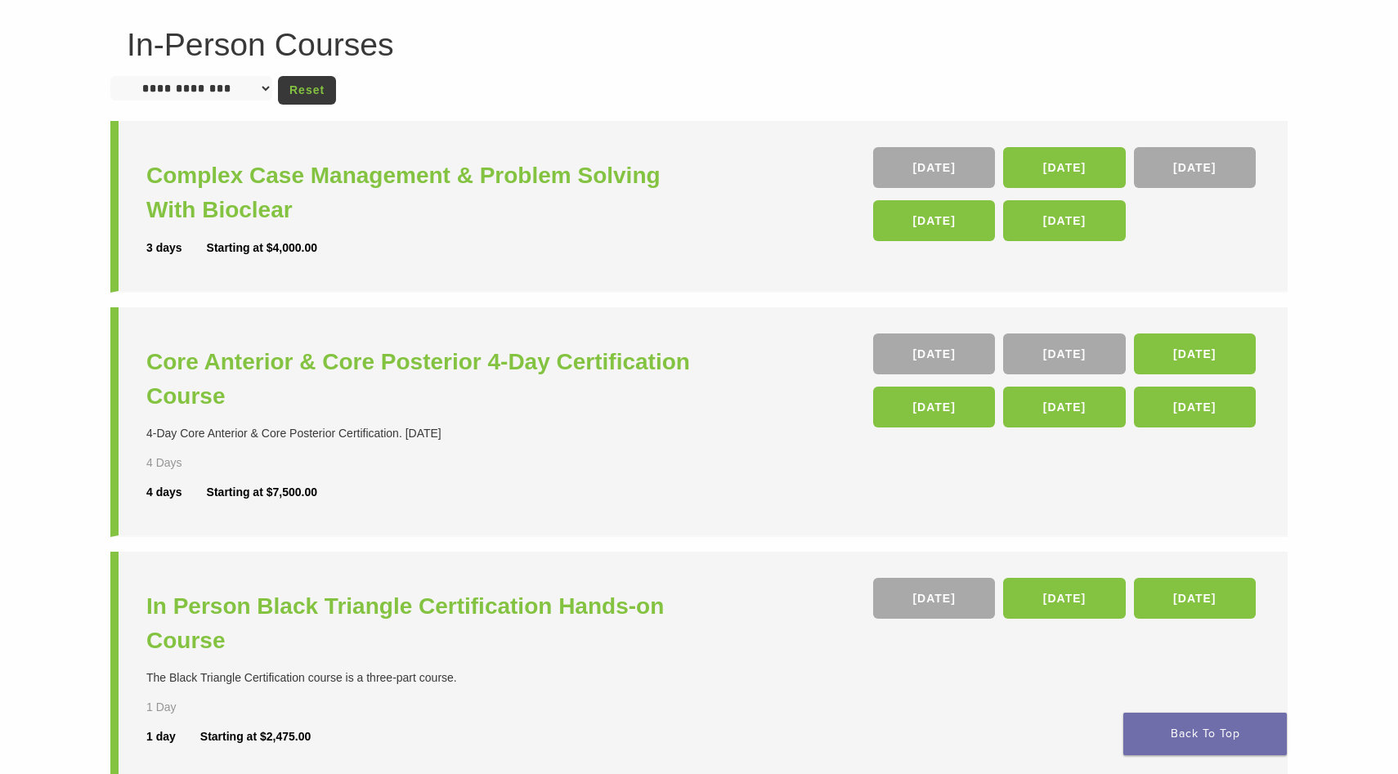
scroll to position [0, 0]
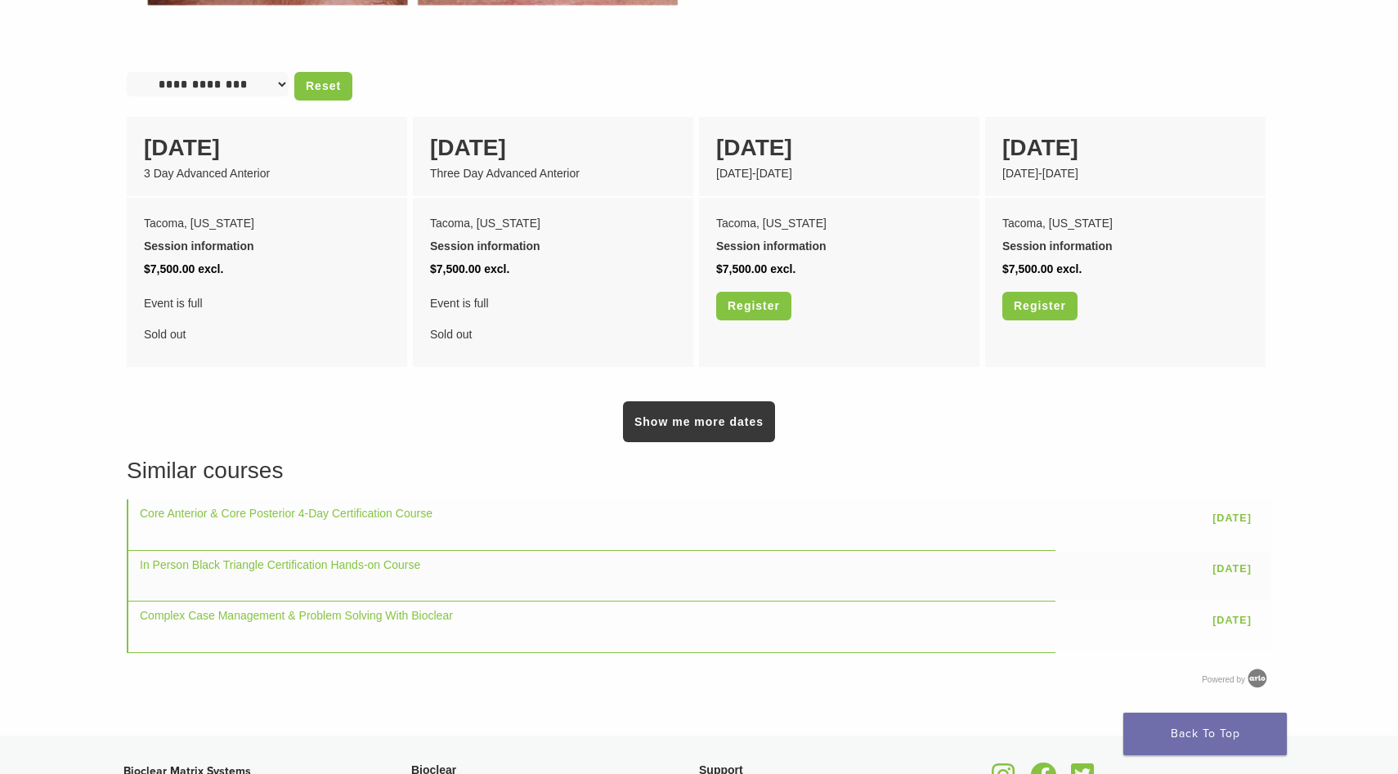
scroll to position [1252, 0]
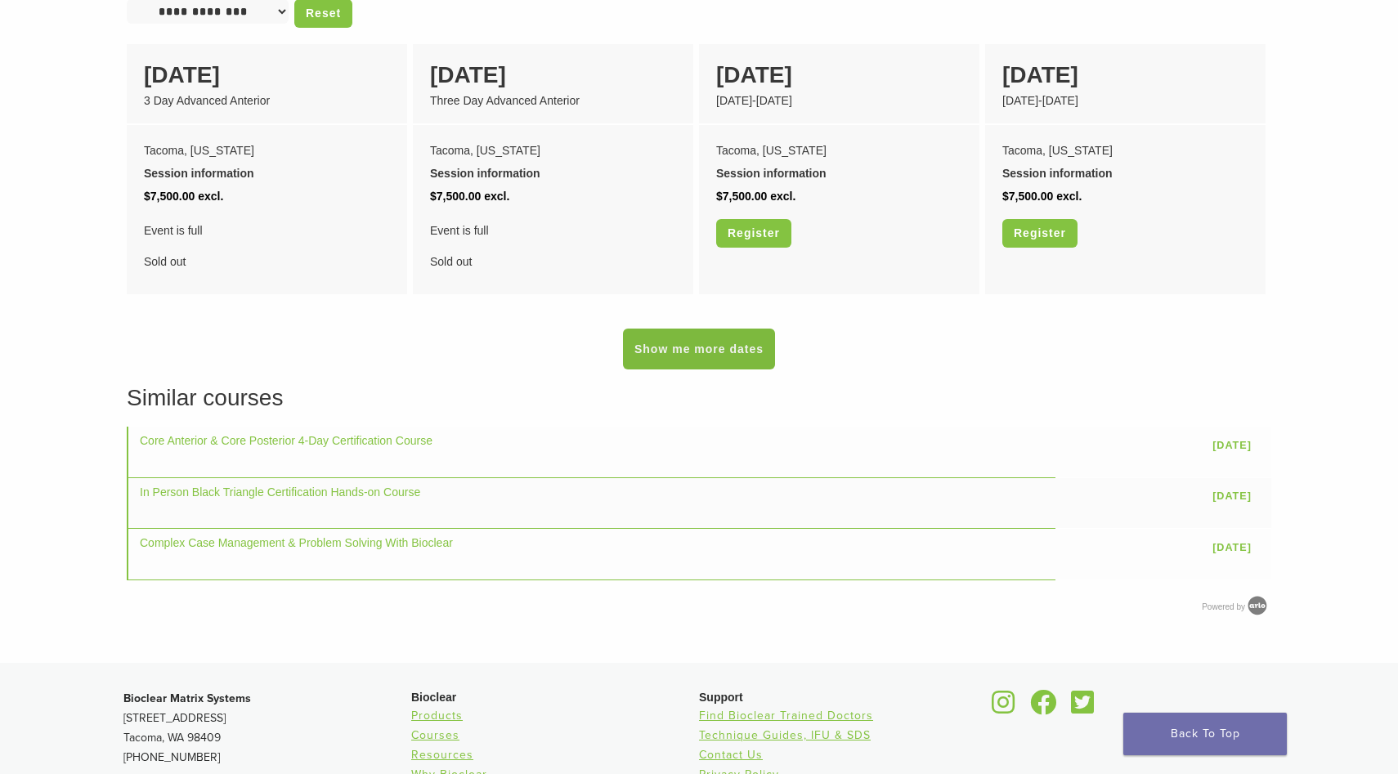
click at [691, 342] on link "Show me more dates" at bounding box center [699, 349] width 152 height 41
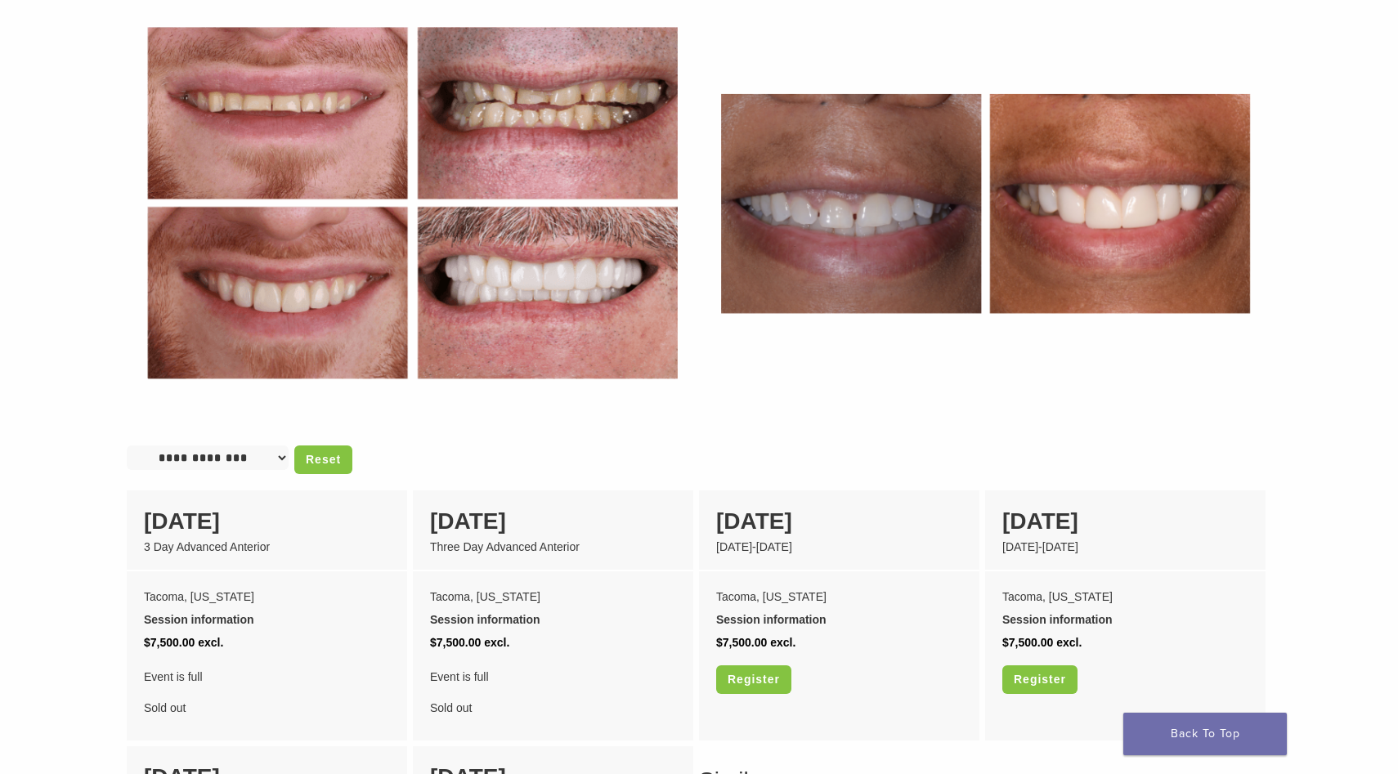
scroll to position [889, 0]
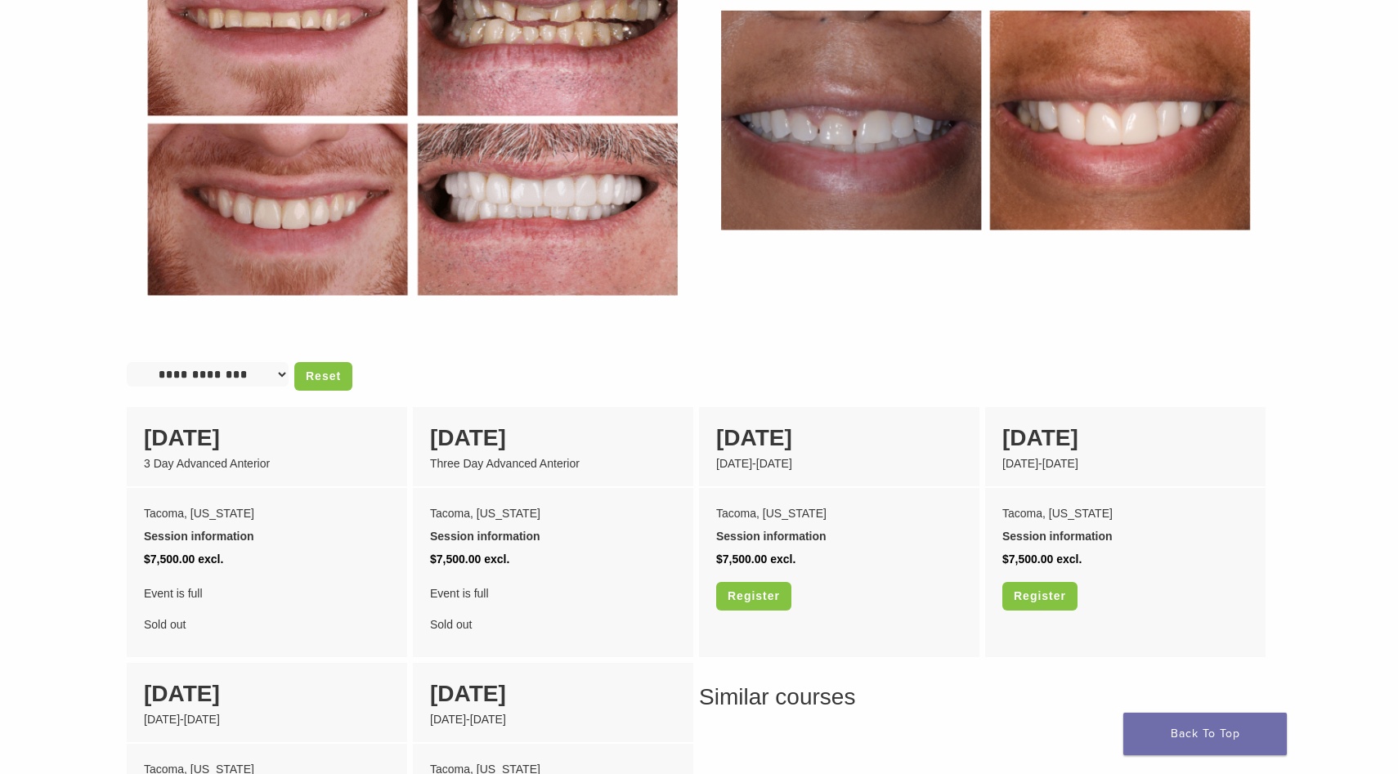
click at [289, 362] on select "**********" at bounding box center [208, 374] width 162 height 25
